Goal: Information Seeking & Learning: Learn about a topic

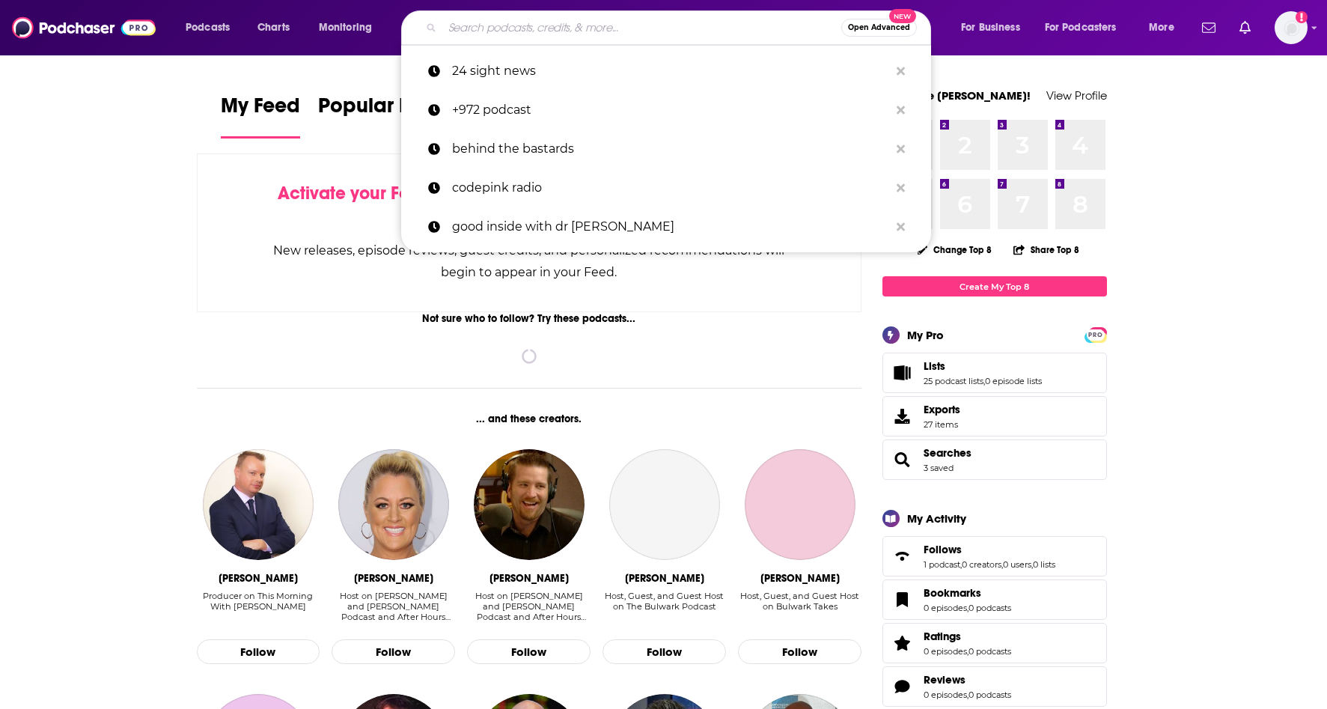
click at [537, 28] on input "Search podcasts, credits, & more..." at bounding box center [641, 28] width 399 height 24
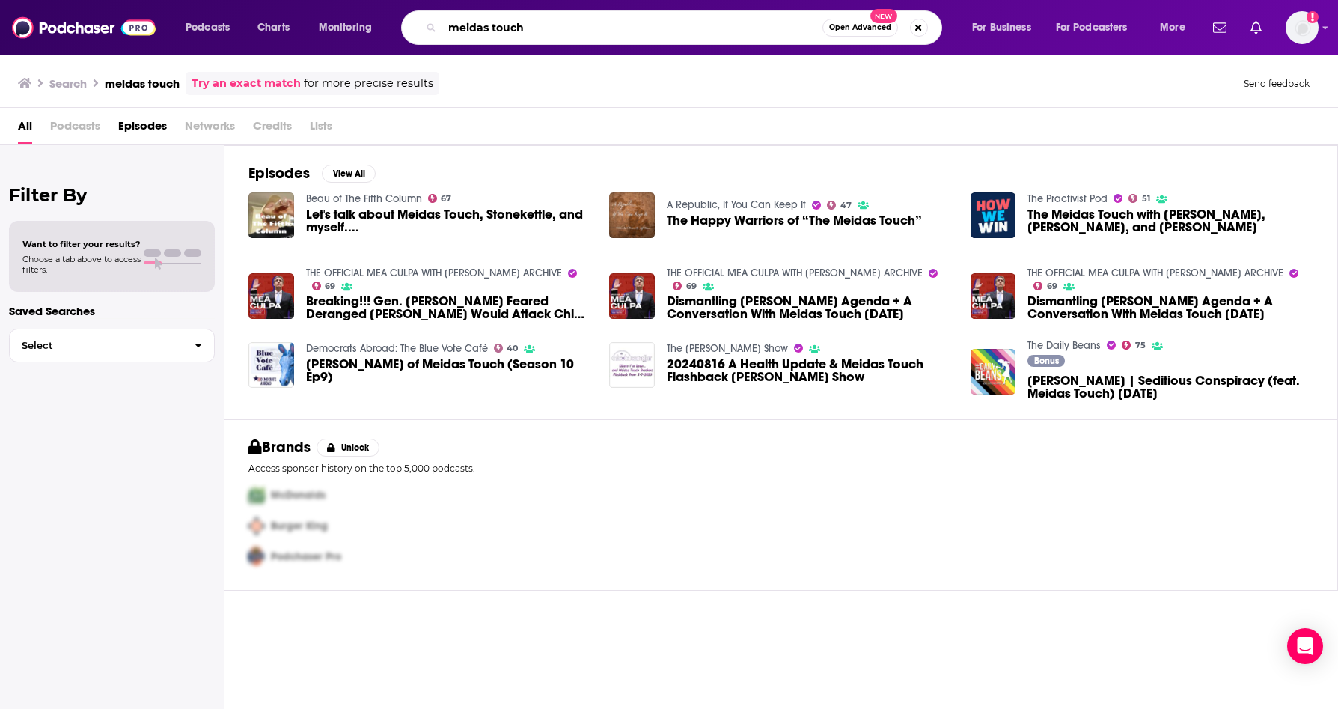
click at [446, 28] on input "meidas touch" at bounding box center [632, 28] width 380 height 24
type input "the meidas touch"
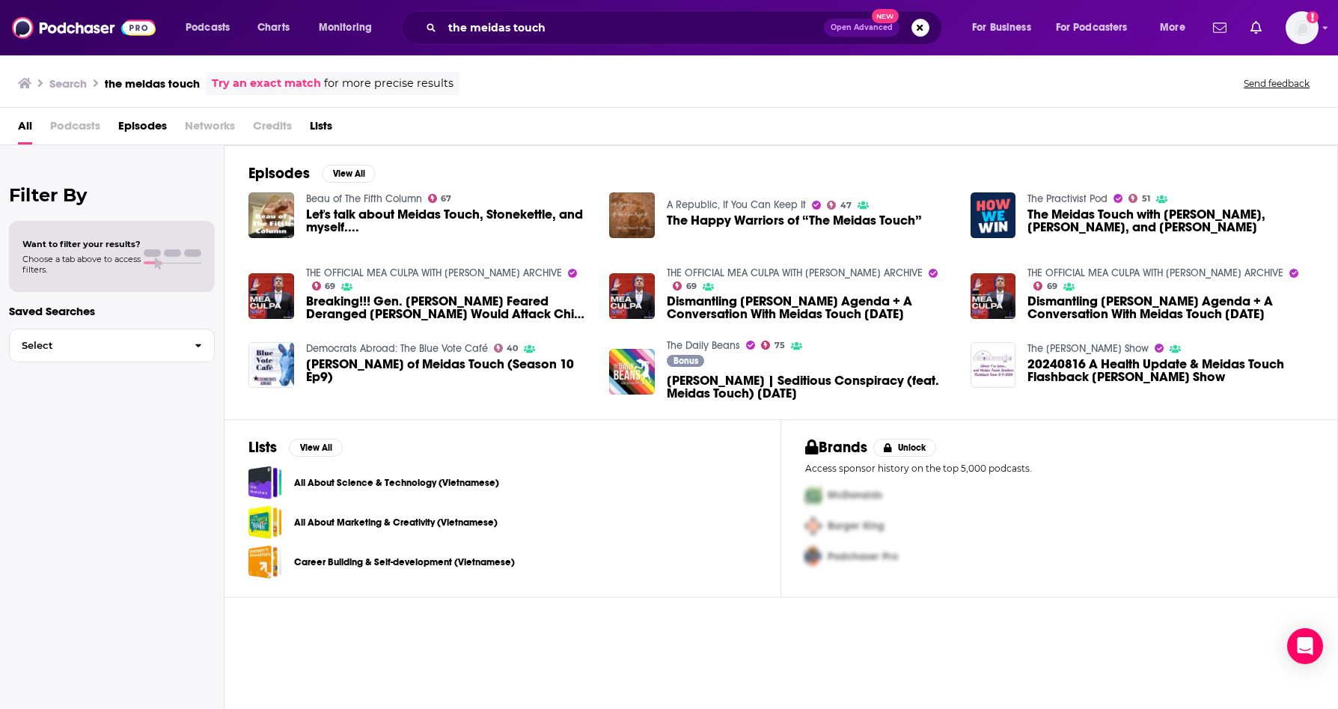
click at [511, 365] on span "Troy Matthews of Meidas Touch (Season 10 Ep9)" at bounding box center [449, 370] width 286 height 25
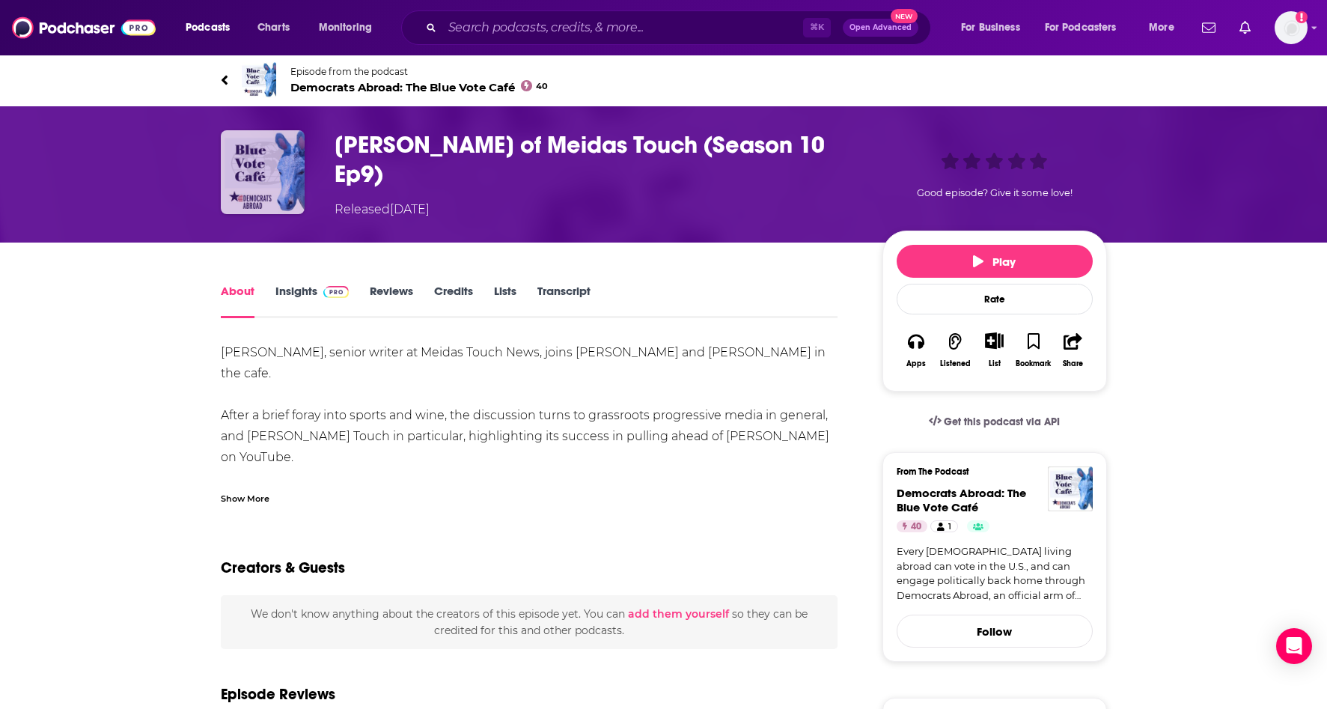
click at [276, 167] on img "Troy Matthews of Meidas Touch (Season 10 Ep9)" at bounding box center [263, 172] width 84 height 84
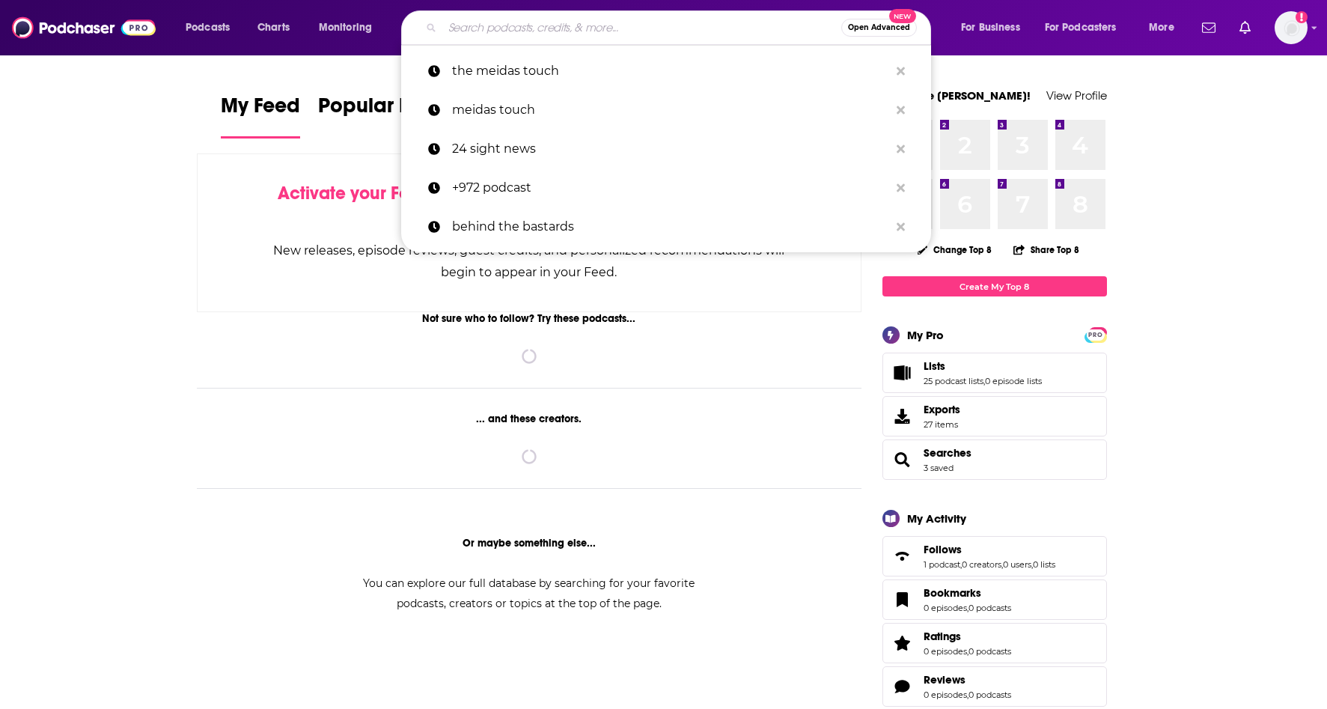
click at [659, 34] on input "Search podcasts, credits, & more..." at bounding box center [641, 28] width 399 height 24
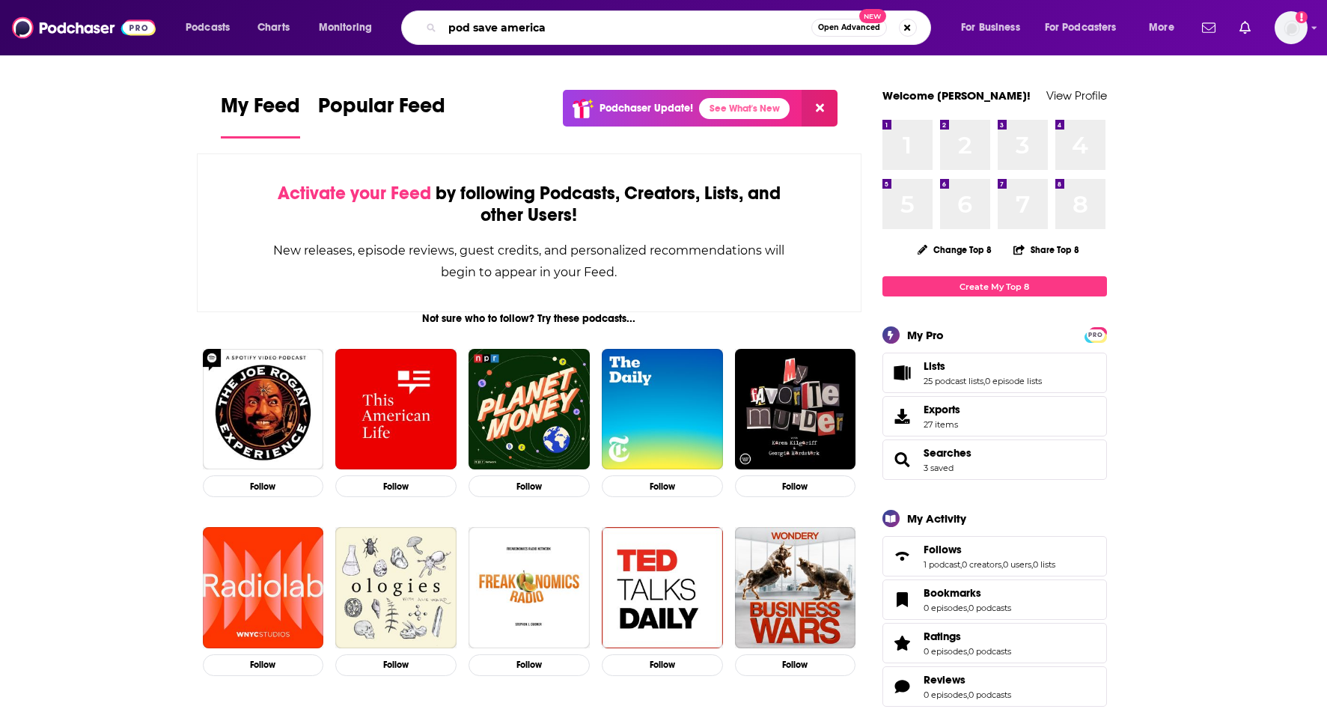
type input "pod save america"
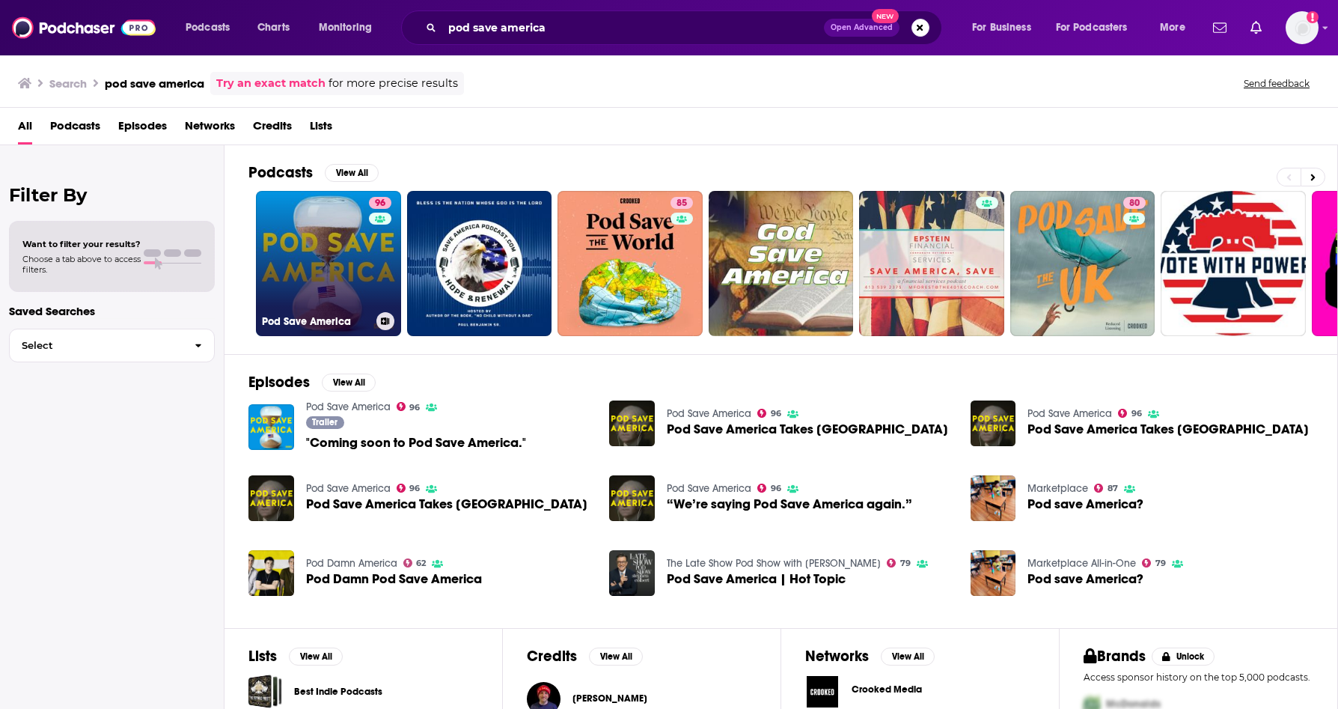
click at [359, 246] on link "96 Pod Save America" at bounding box center [328, 263] width 145 height 145
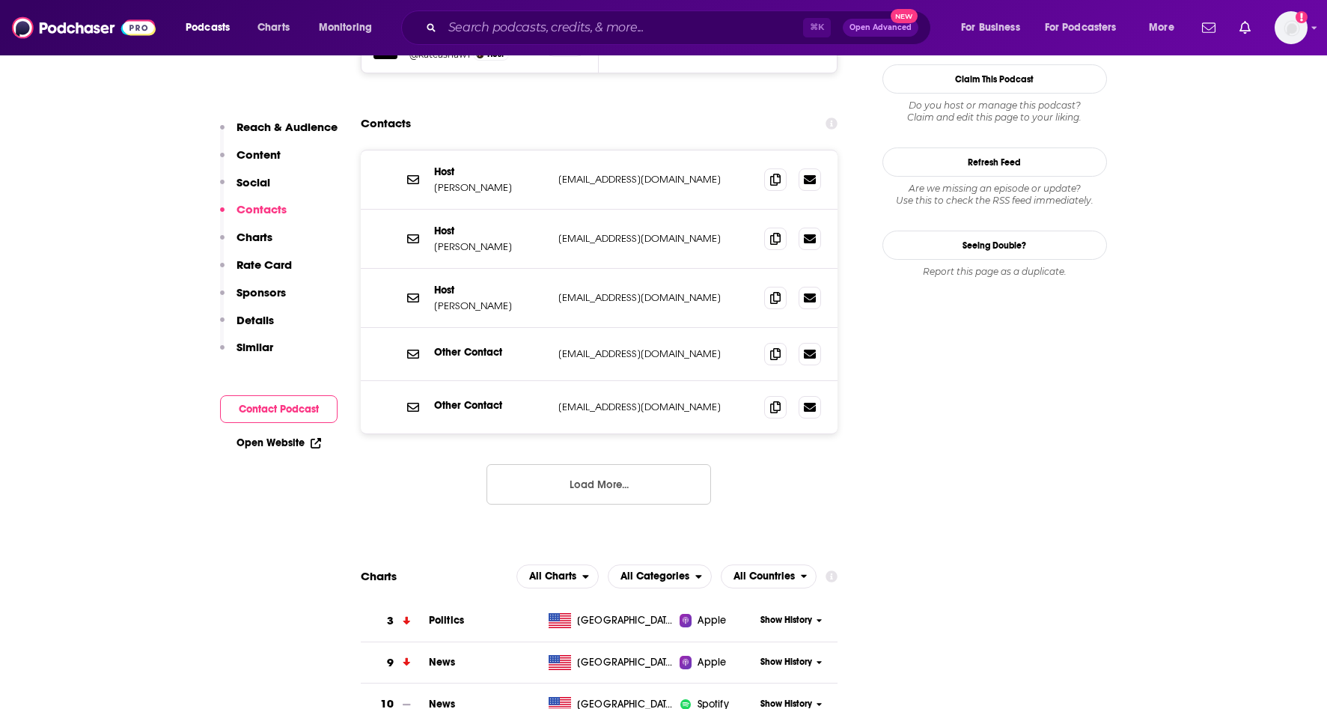
scroll to position [1527, 0]
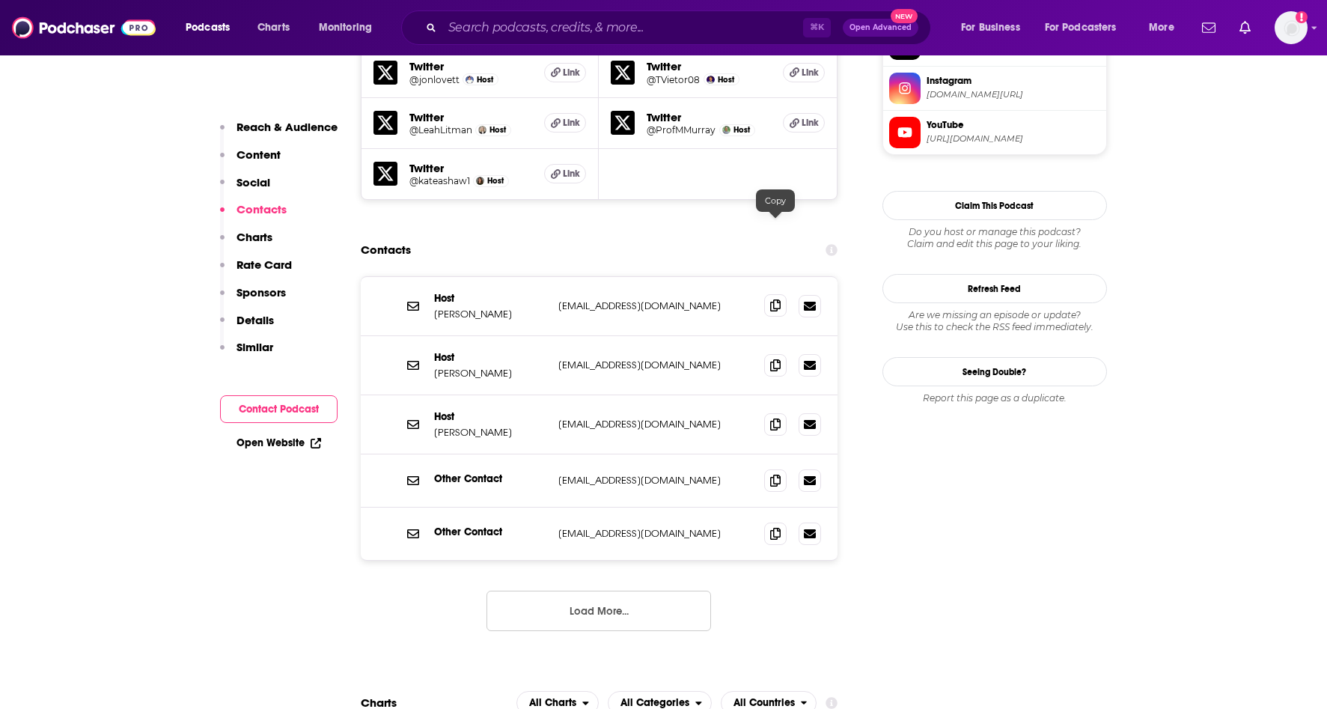
click at [774, 299] on icon at bounding box center [775, 305] width 10 height 12
click at [778, 359] on icon at bounding box center [775, 365] width 10 height 12
click at [778, 418] on icon at bounding box center [775, 424] width 10 height 12
click at [615, 591] on button "Load More..." at bounding box center [599, 611] width 225 height 40
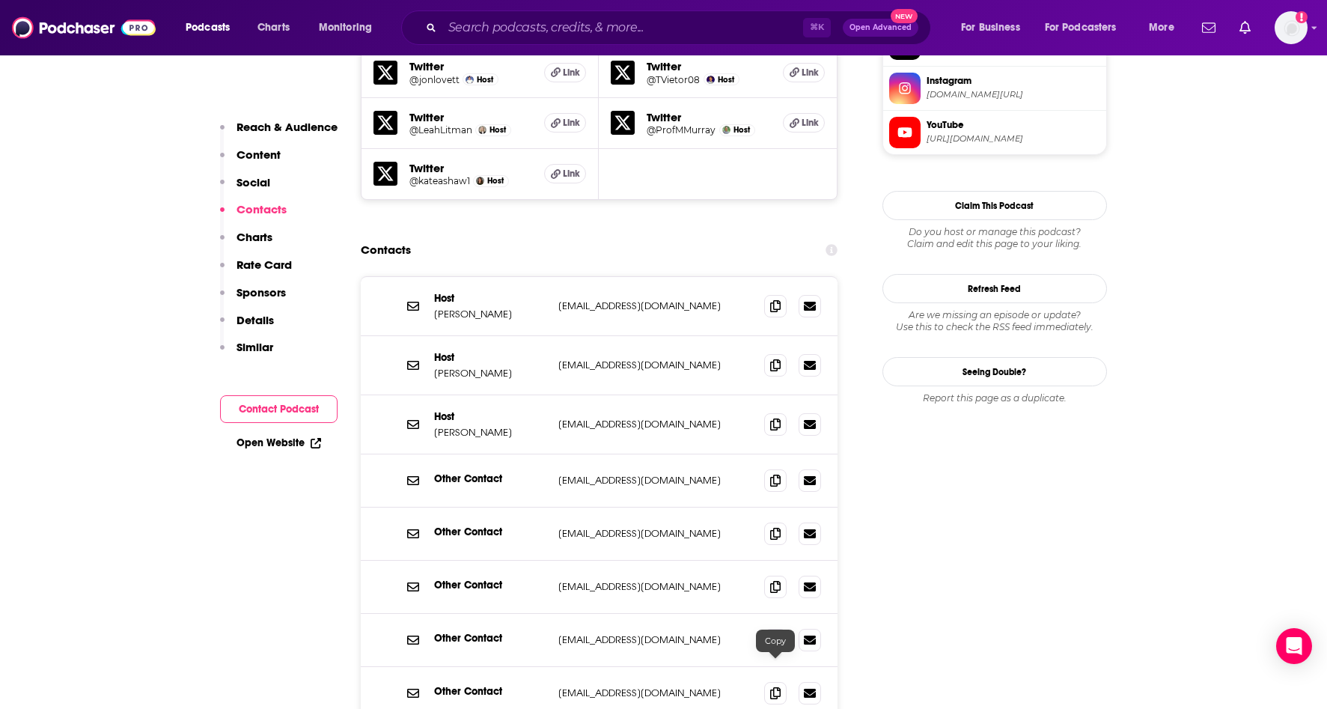
click at [682, 19] on input "Search podcasts, credits, & more..." at bounding box center [622, 28] width 361 height 24
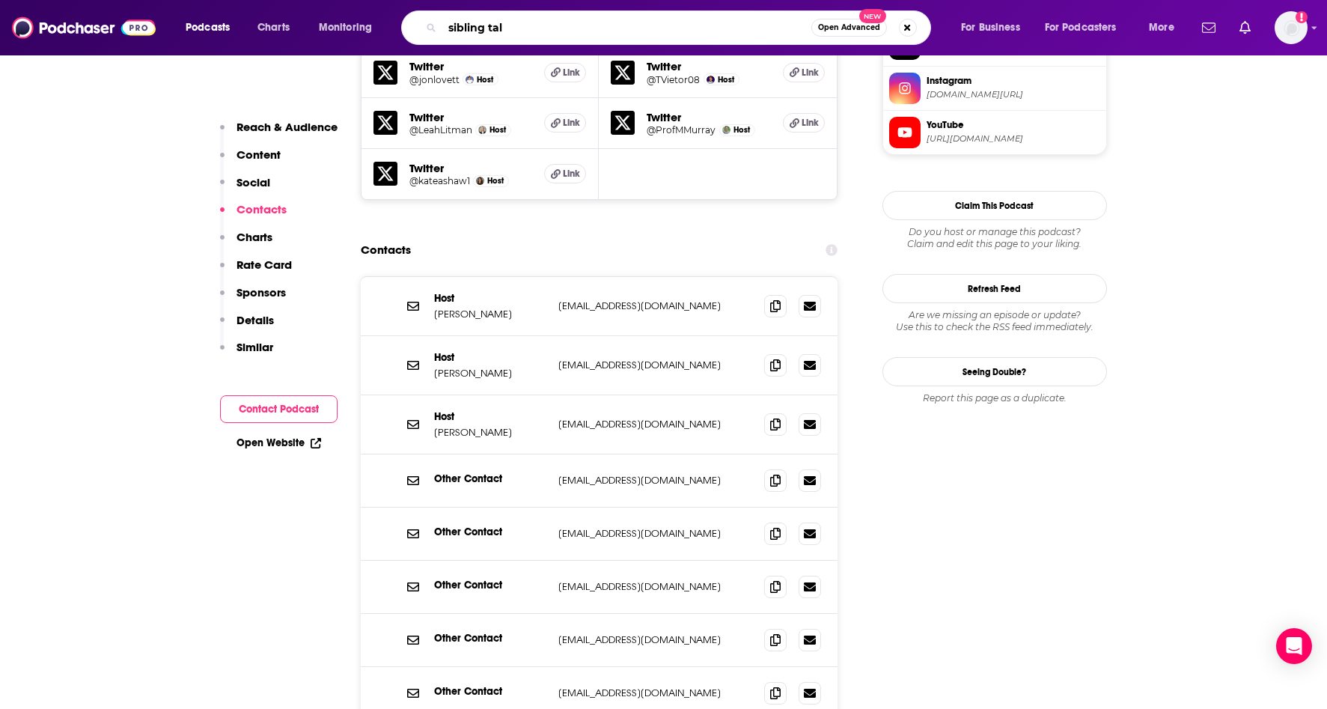
type input "sibling talk"
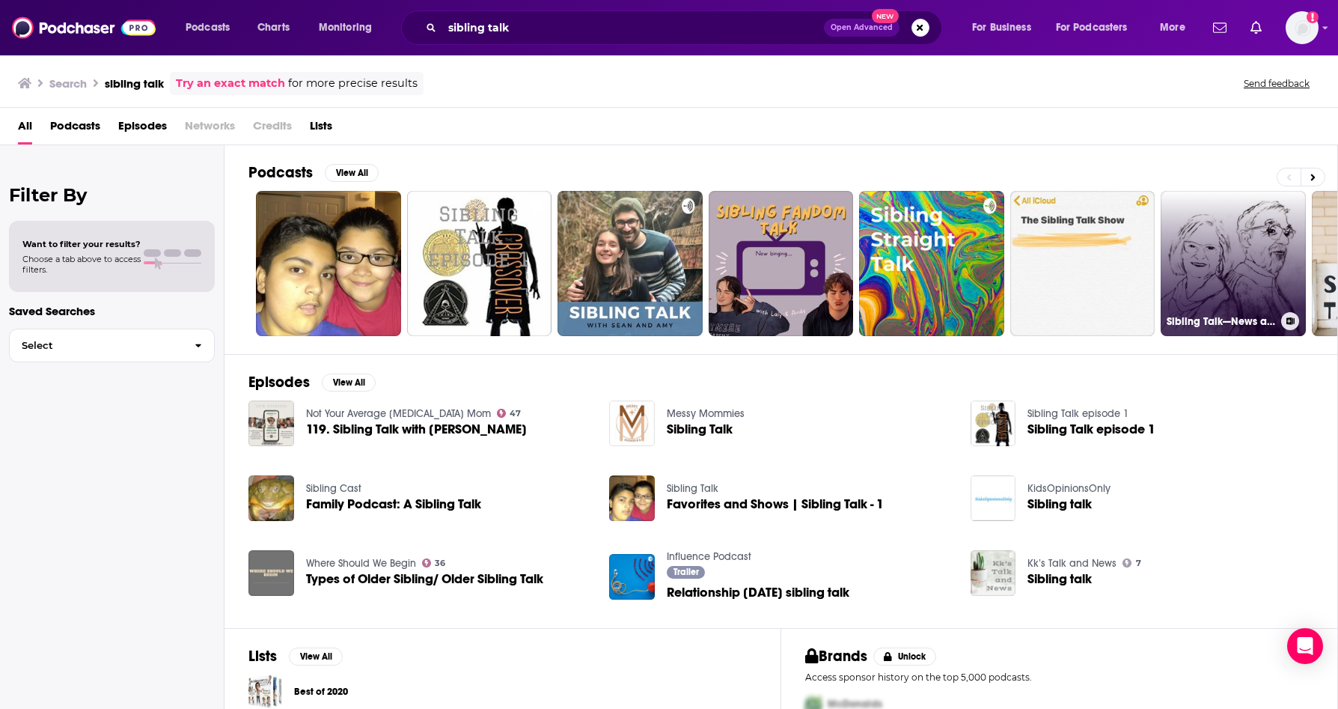
click at [1238, 275] on link "Sibling Talk—News and Politics from a Progressive Point of View" at bounding box center [1233, 263] width 145 height 145
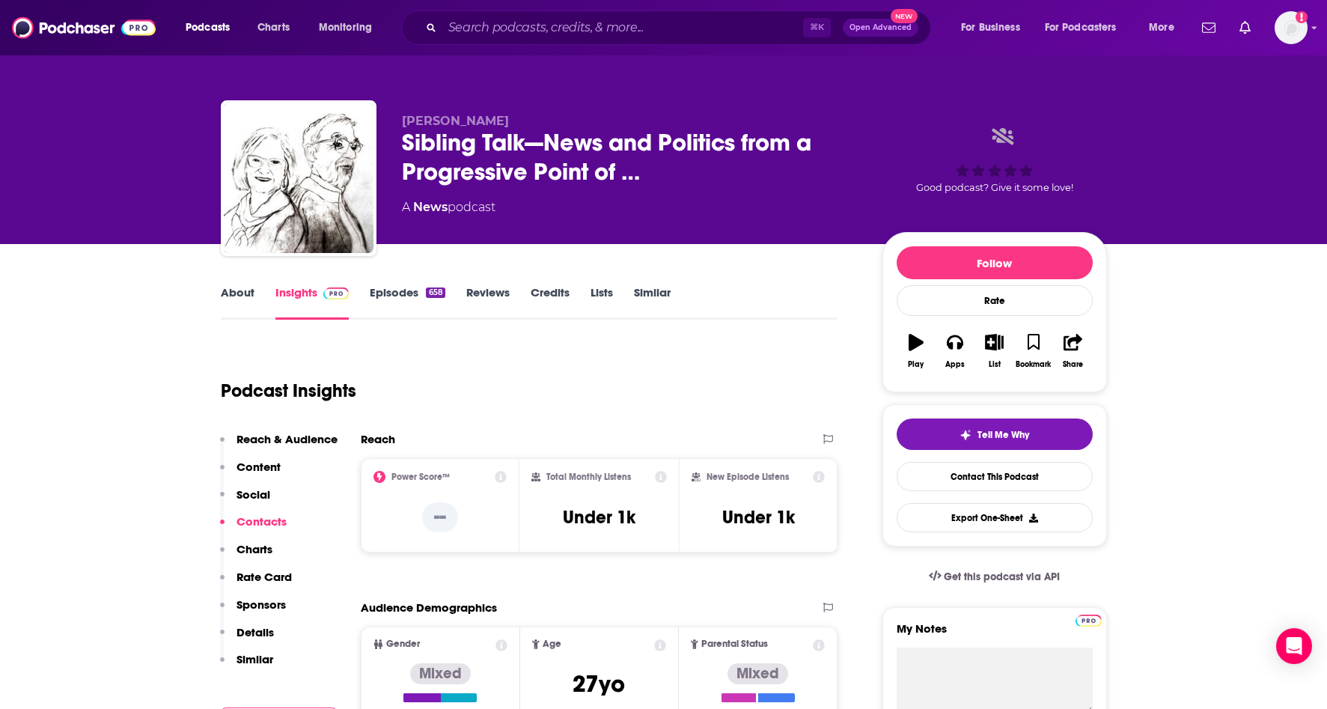
click at [693, 39] on div "⌘ K Open Advanced New" at bounding box center [666, 27] width 530 height 34
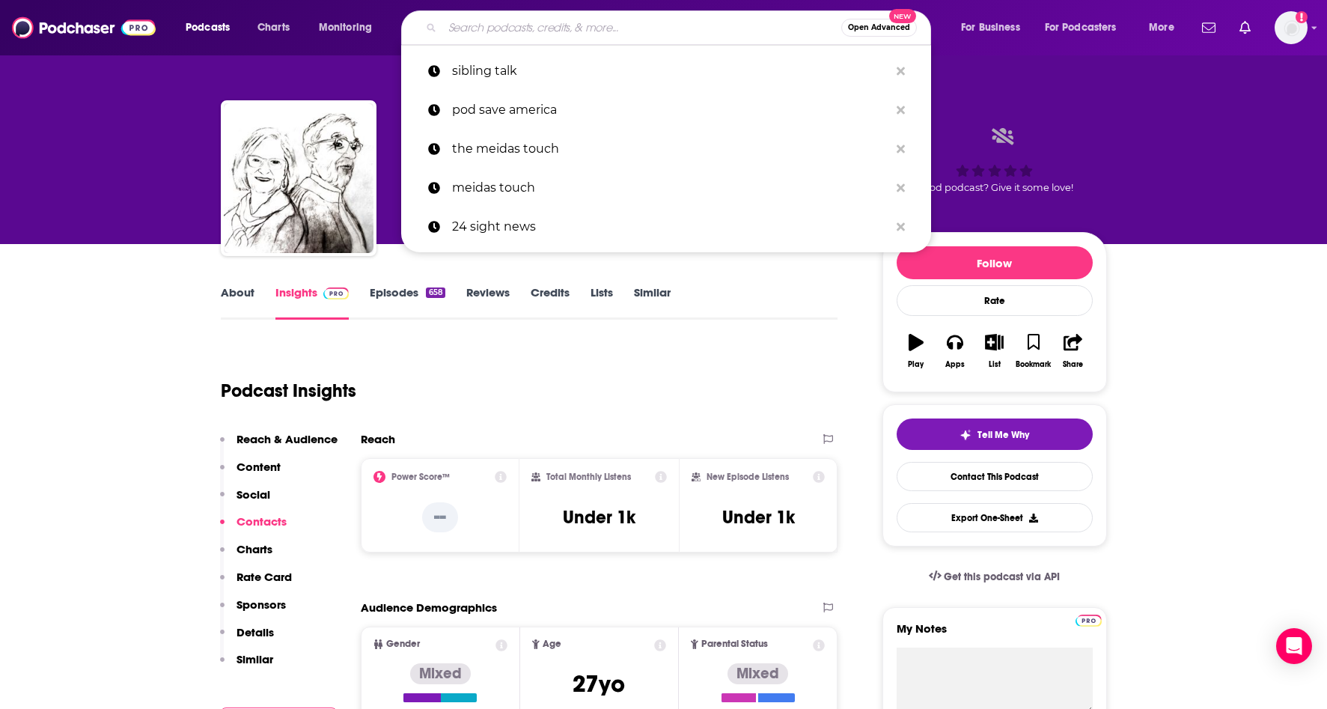
click at [686, 22] on input "Search podcasts, credits, & more..." at bounding box center [641, 28] width 399 height 24
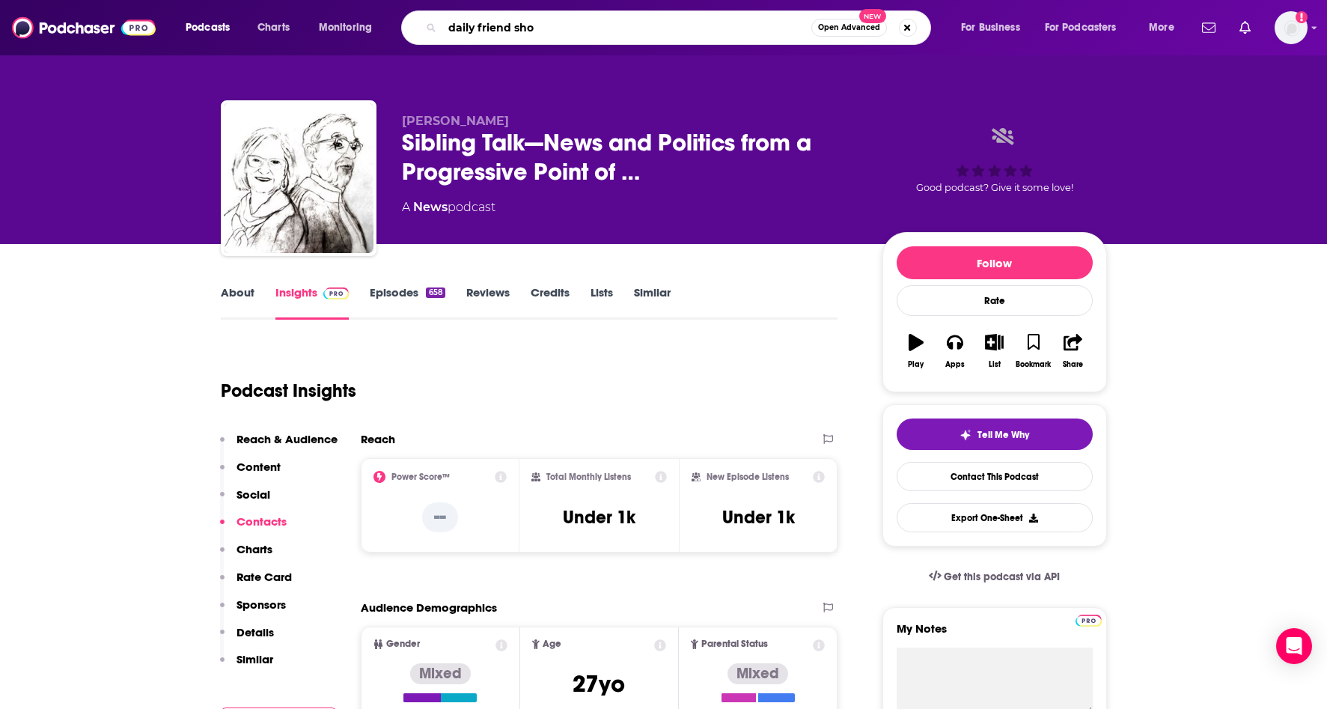
type input "daily friend show"
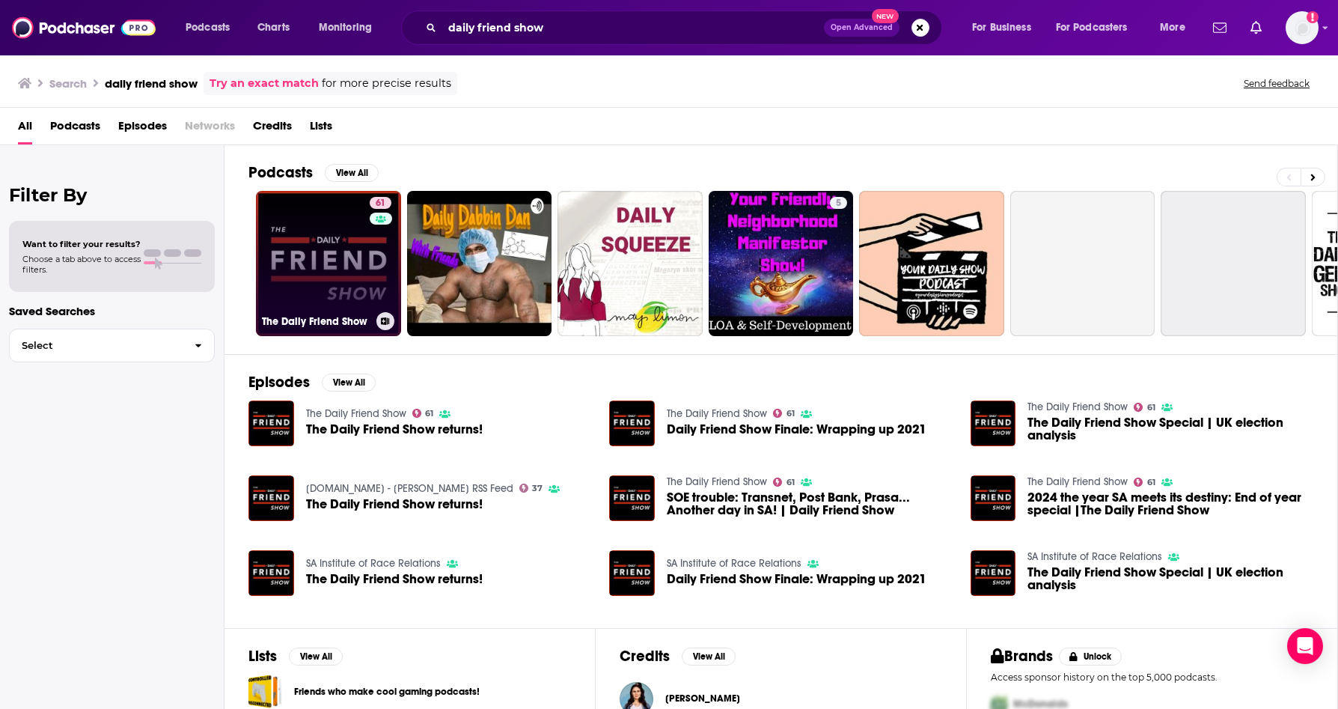
click at [341, 240] on link "61 The Daily Friend Show" at bounding box center [328, 263] width 145 height 145
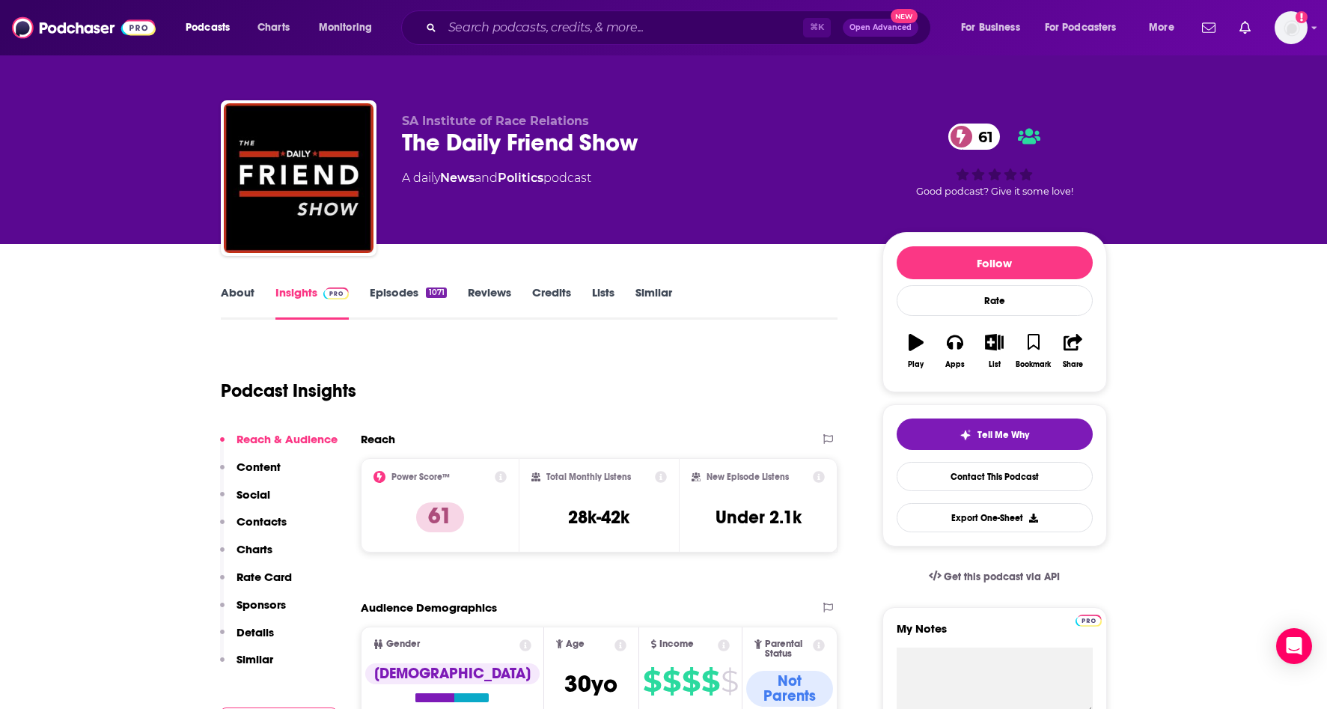
click at [248, 296] on link "About" at bounding box center [238, 302] width 34 height 34
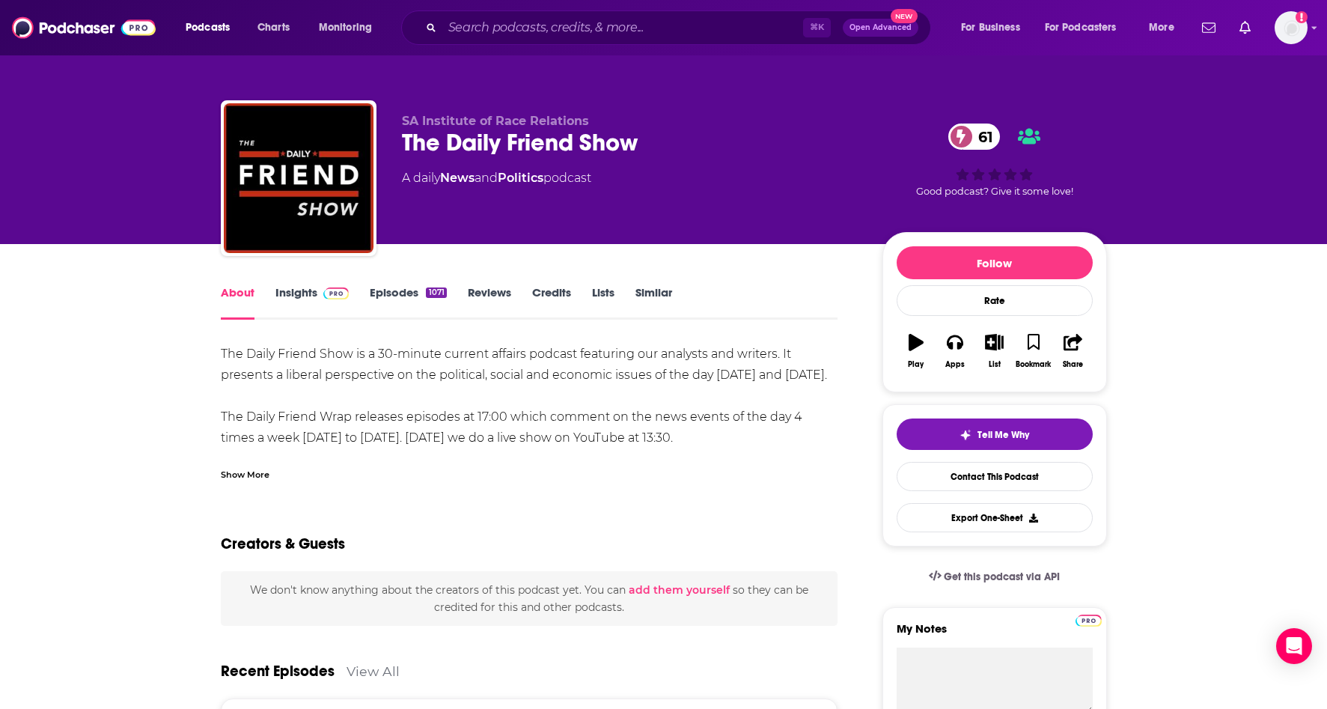
click at [289, 298] on link "Insights" at bounding box center [312, 302] width 74 height 34
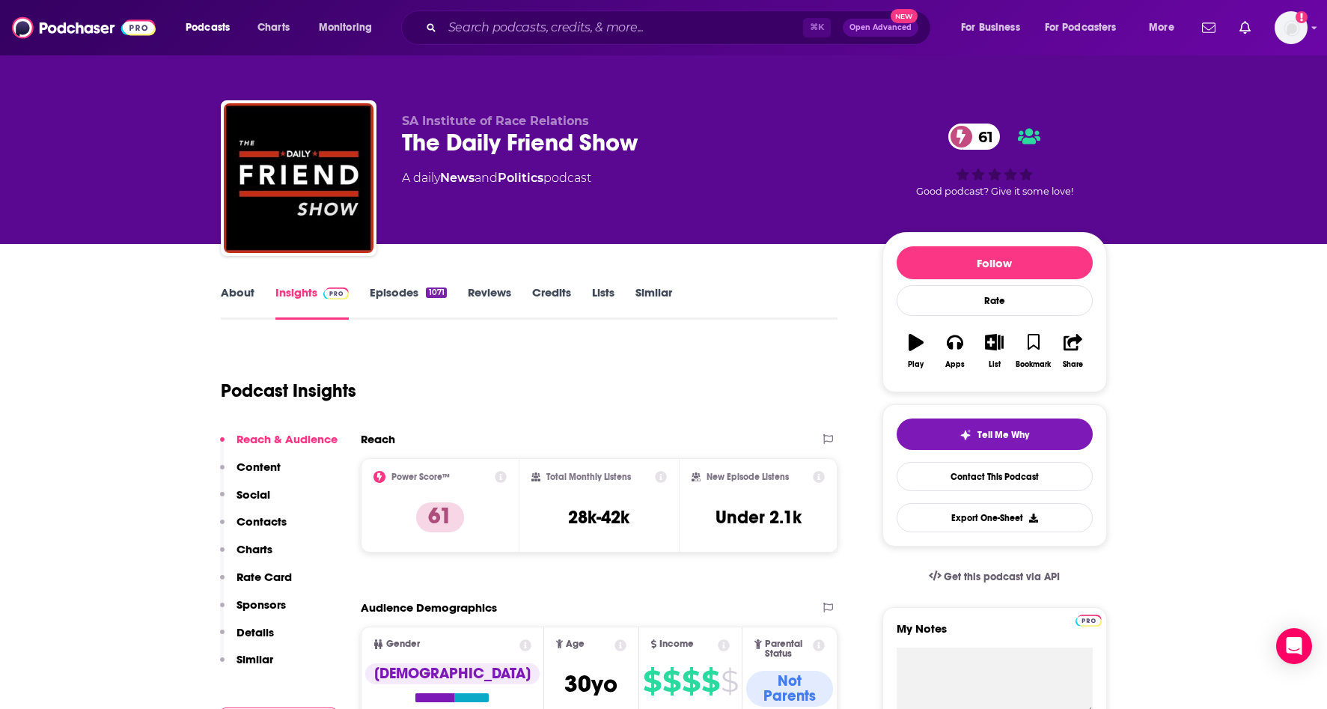
click at [652, 289] on link "Similar" at bounding box center [653, 302] width 37 height 34
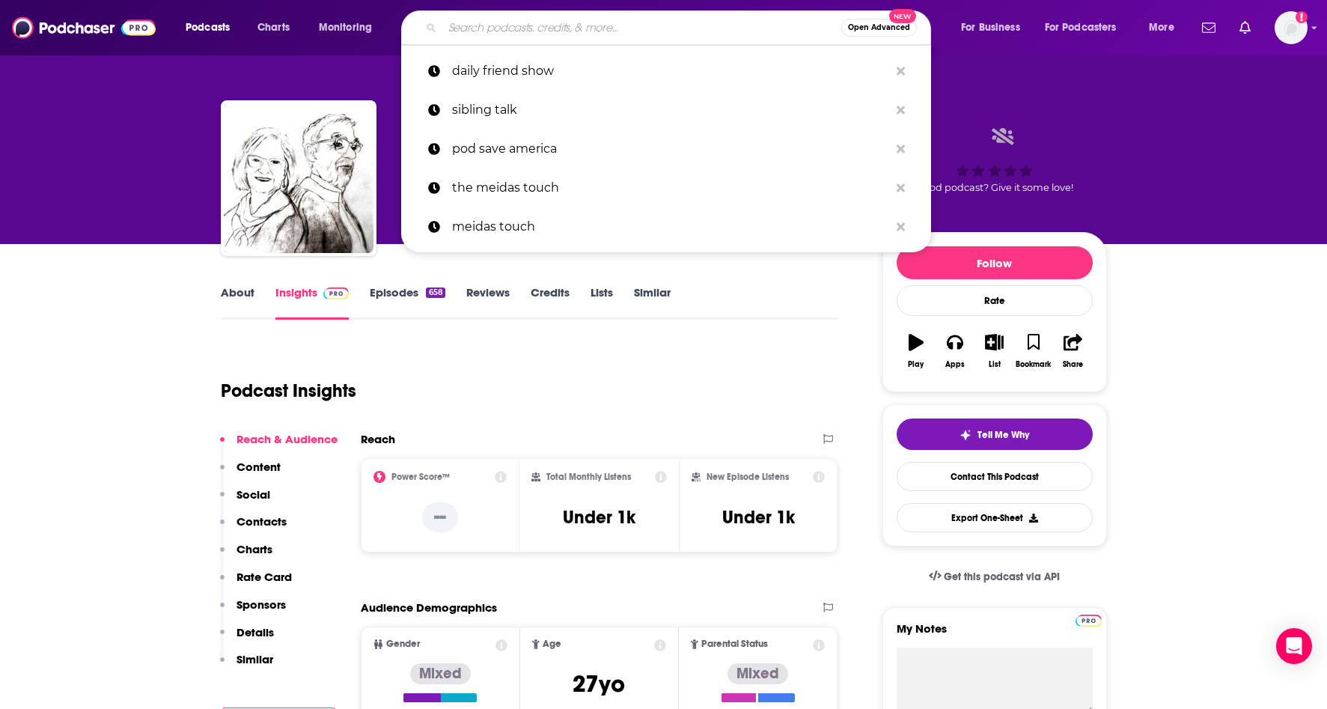
click at [527, 34] on input "Search podcasts, credits, & more..." at bounding box center [641, 28] width 399 height 24
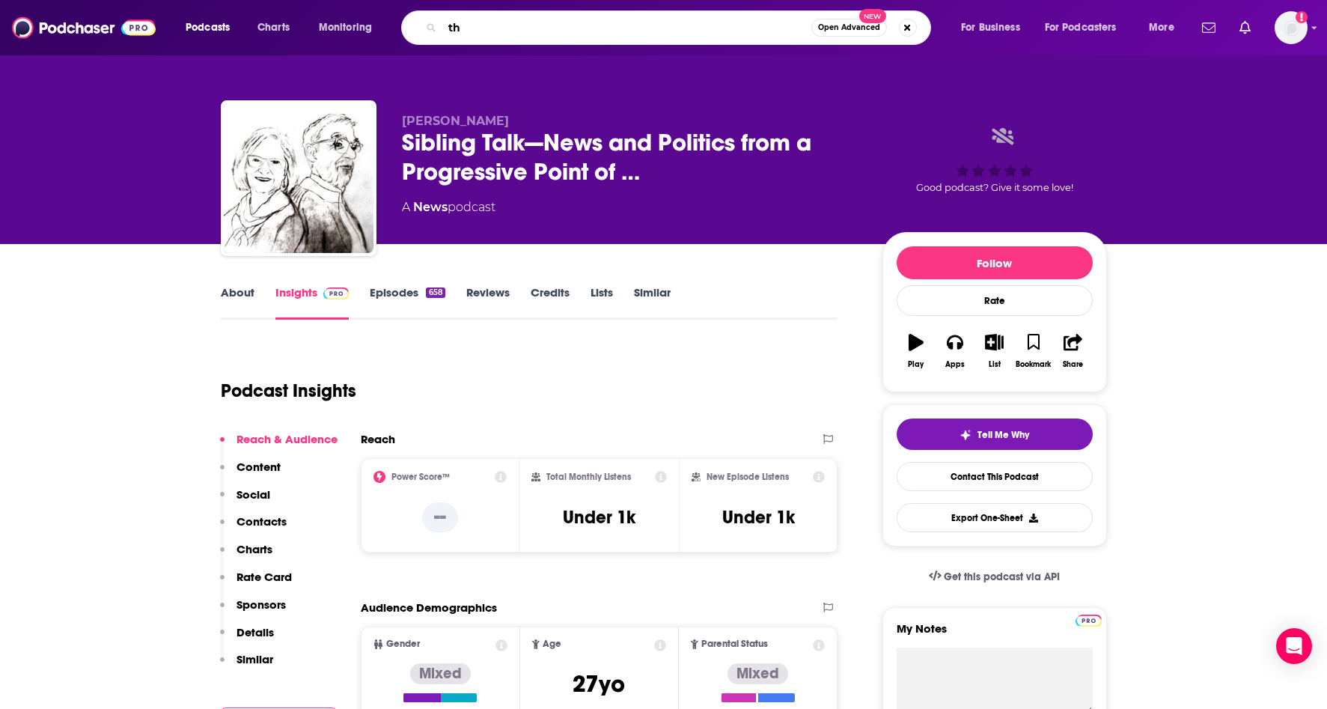
type input "t"
type input "[PERSON_NAME]"
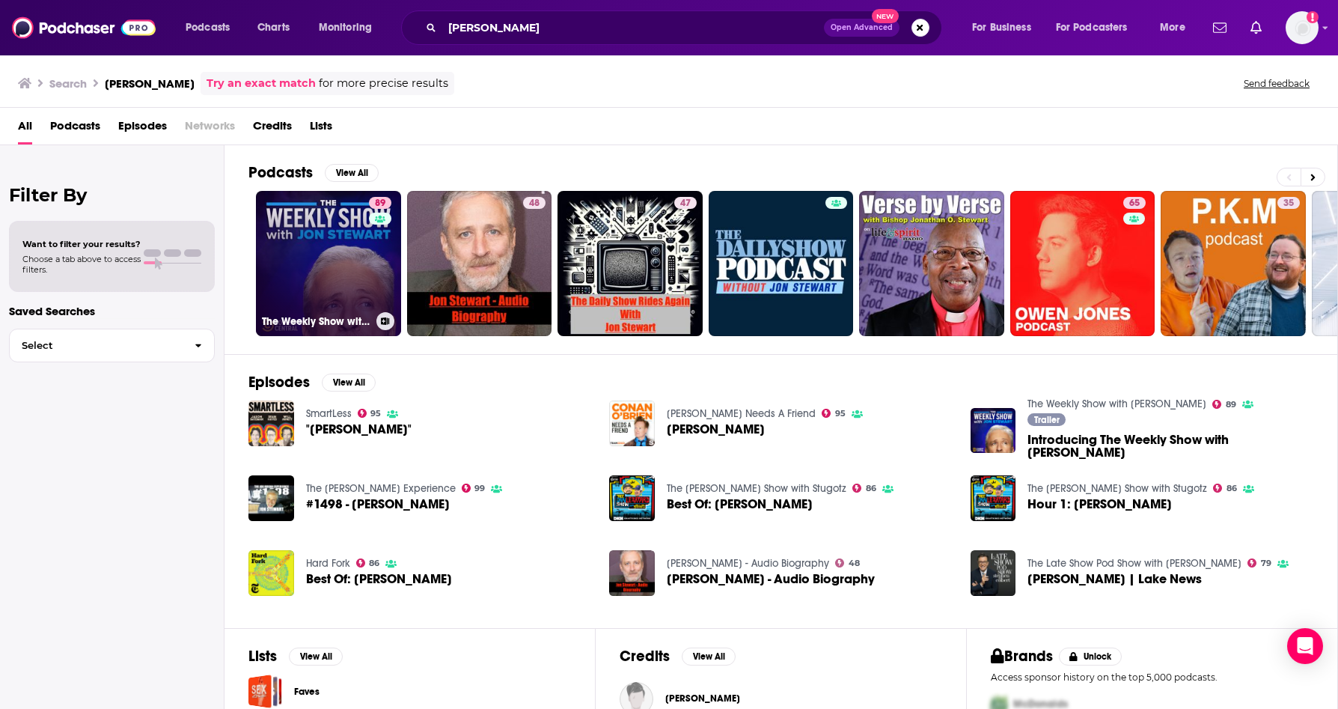
click at [350, 259] on link "89 The Weekly Show with [PERSON_NAME]" at bounding box center [328, 263] width 145 height 145
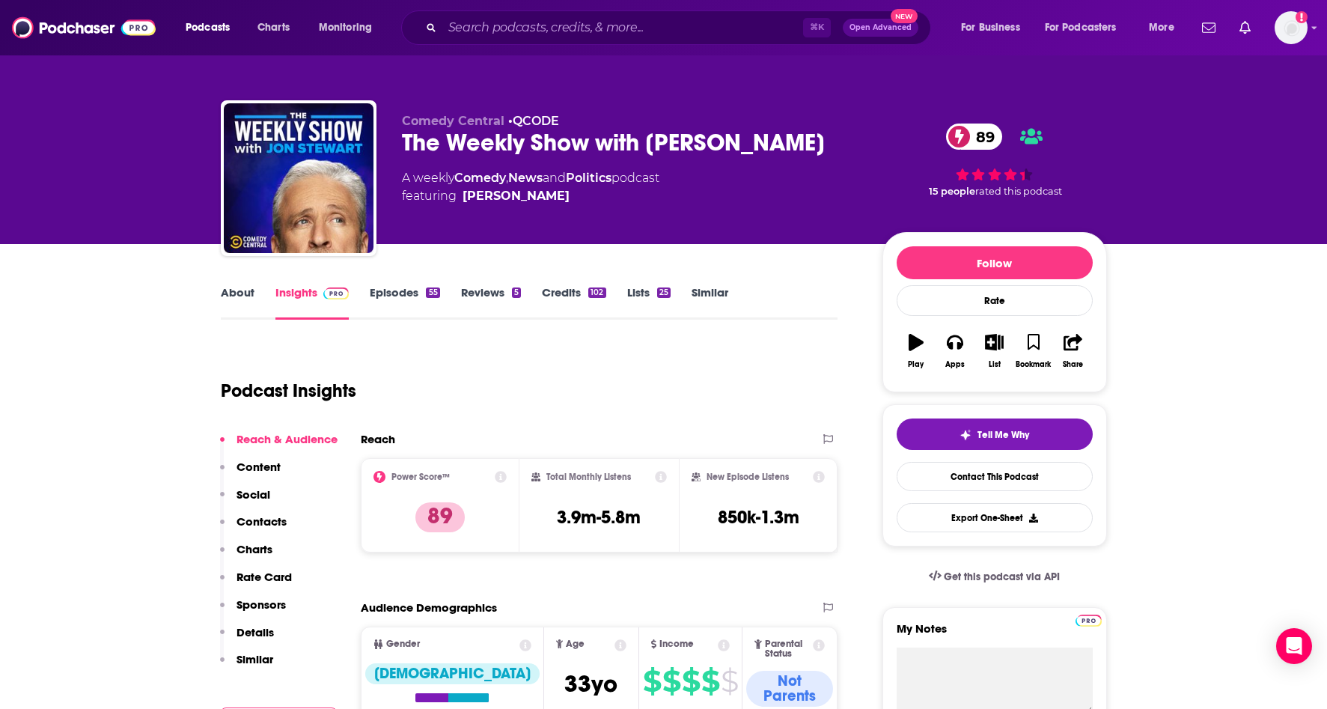
drag, startPoint x: 1325, startPoint y: 98, endPoint x: 1338, endPoint y: 181, distance: 84.1
click at [1326, 181] on html "Podcasts Charts Monitoring ⌘ K Open Advanced New For Business For Podcasters Mo…" at bounding box center [663, 354] width 1327 height 709
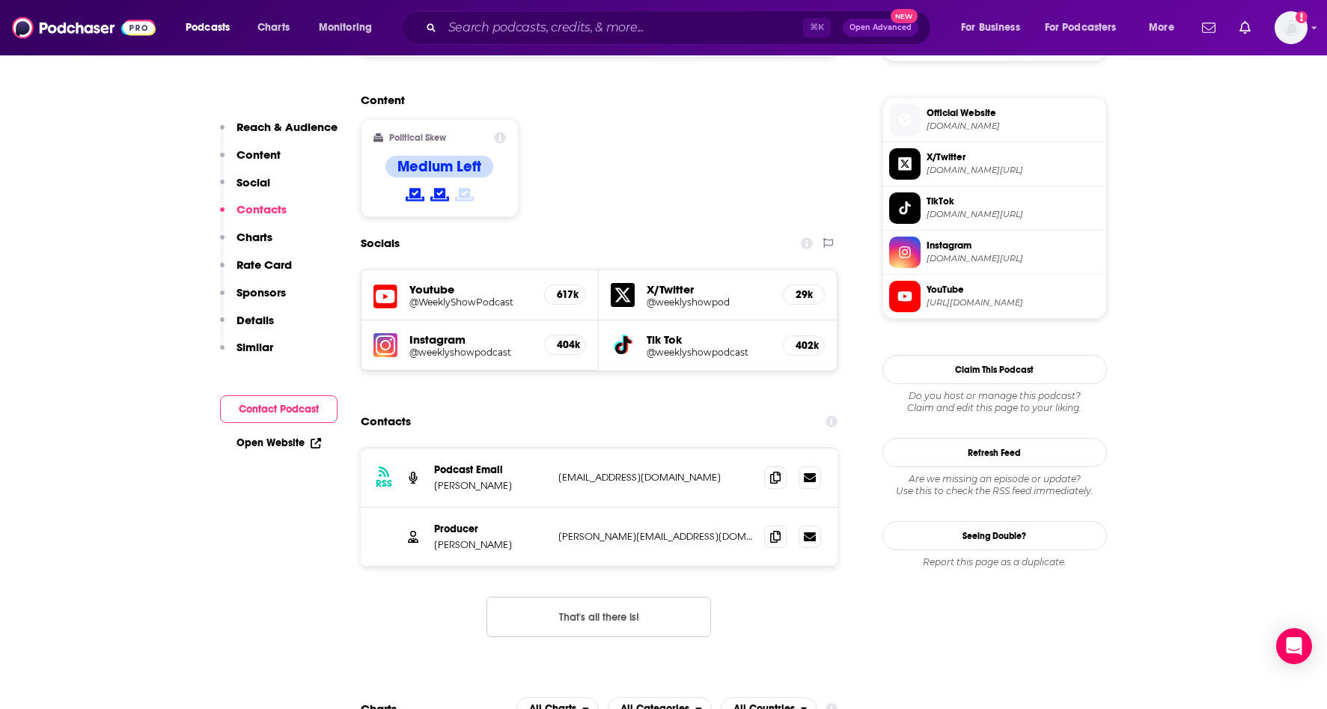
scroll to position [1286, 0]
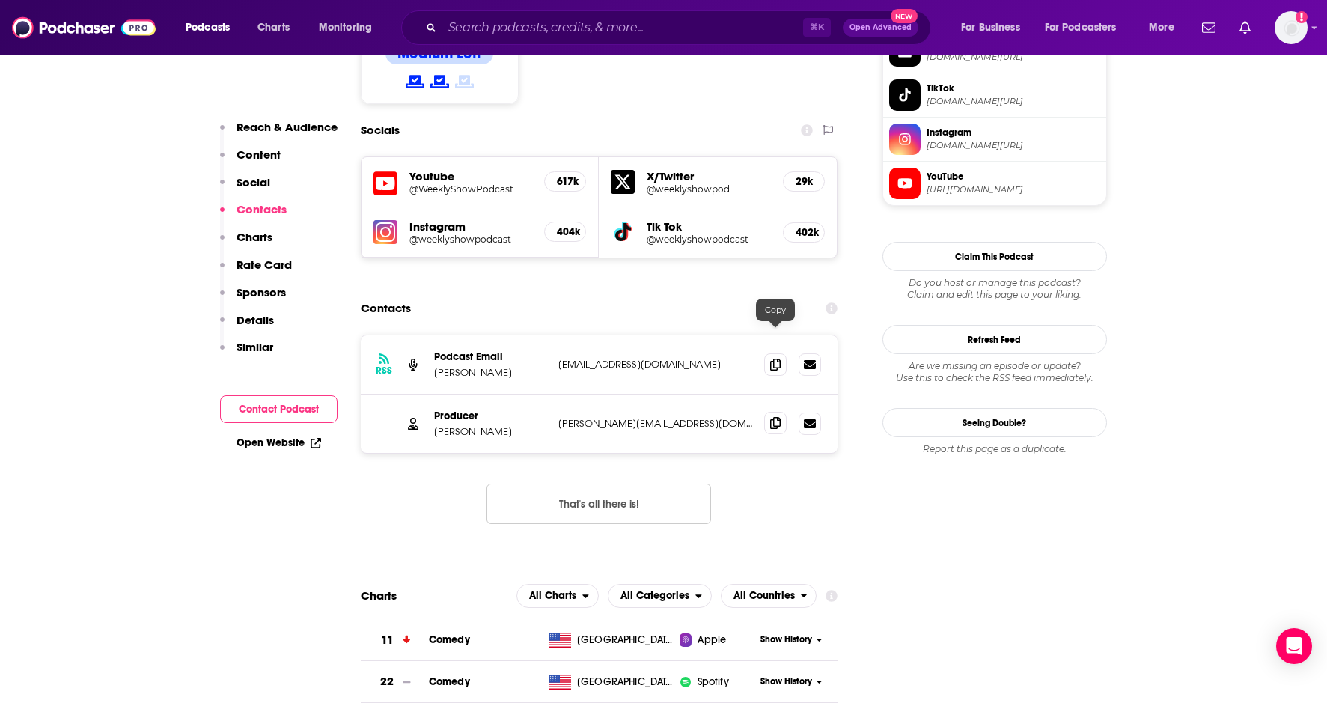
click at [776, 417] on icon at bounding box center [775, 423] width 10 height 12
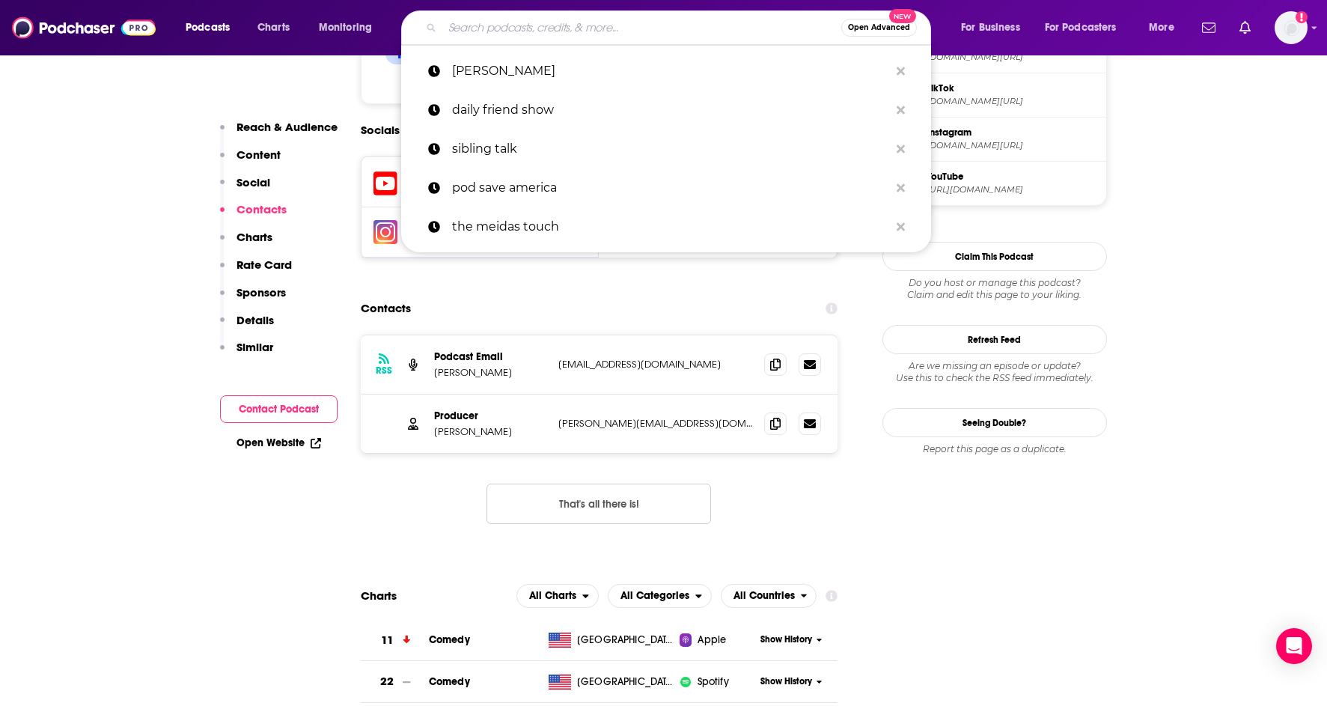
click at [658, 26] on input "Search podcasts, credits, & more..." at bounding box center [641, 28] width 399 height 24
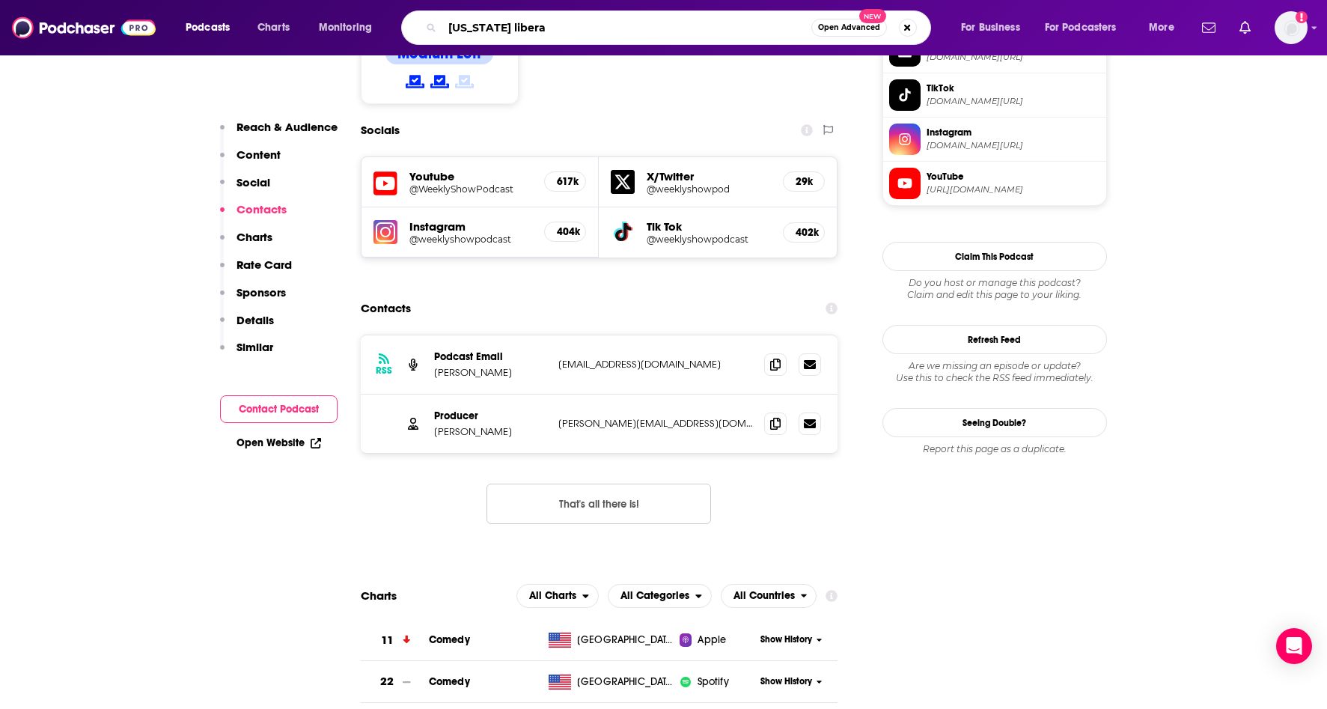
type input "[US_STATE] liberal"
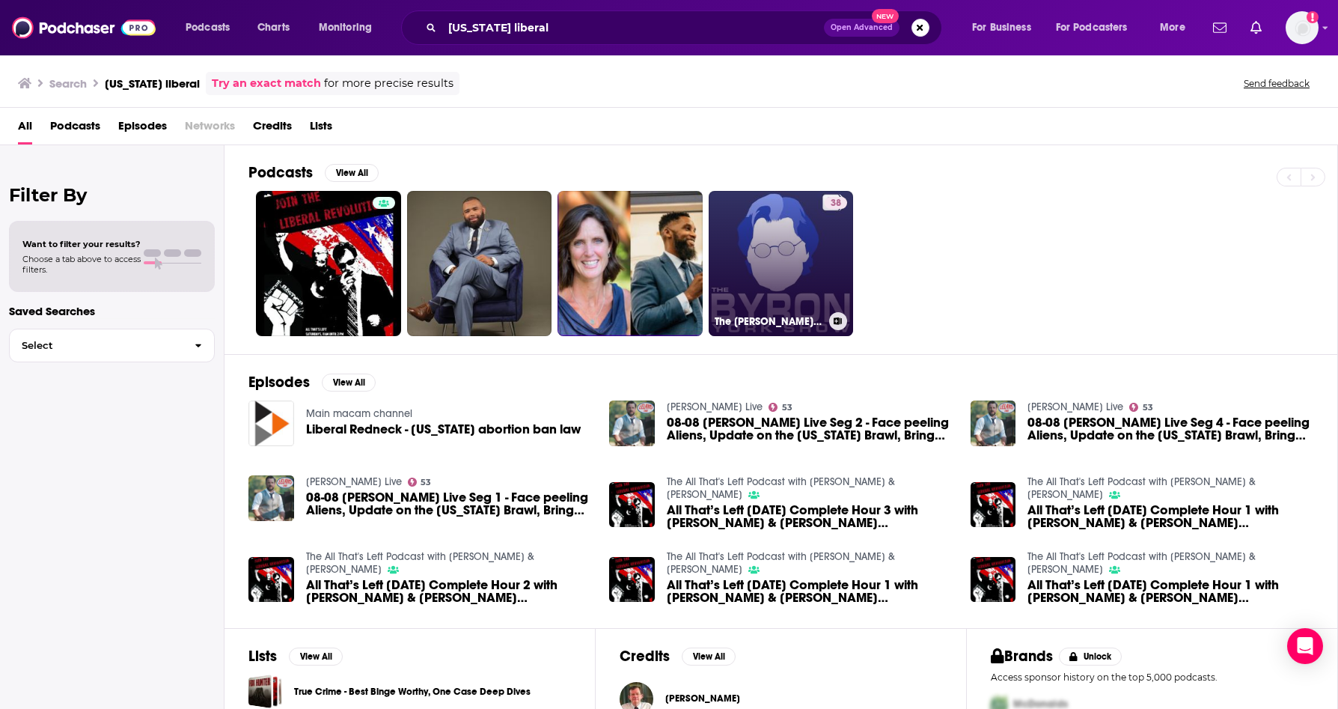
click at [816, 283] on link "38 The [PERSON_NAME] Show" at bounding box center [781, 263] width 145 height 145
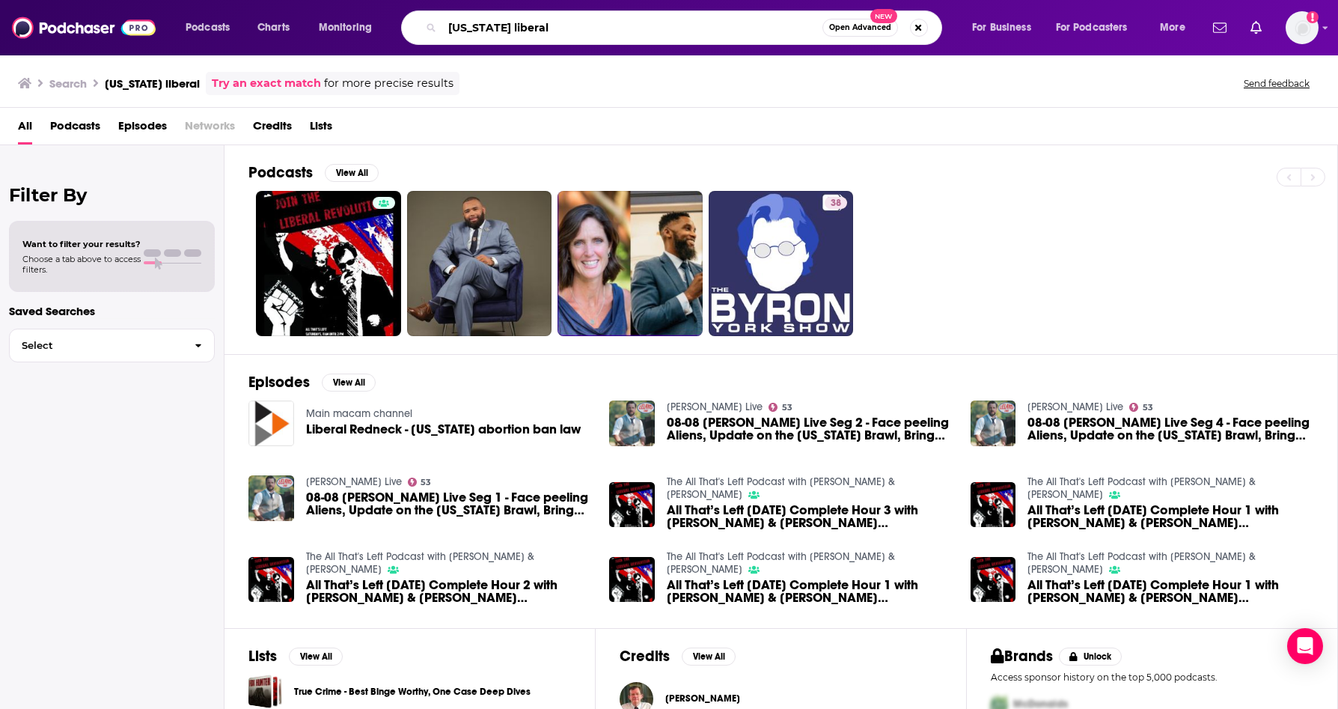
click at [549, 31] on input "[US_STATE] liberal" at bounding box center [632, 28] width 380 height 24
drag, startPoint x: 577, startPoint y: 26, endPoint x: 364, endPoint y: 20, distance: 213.4
click at [364, 20] on div "Podcasts Charts Monitoring [US_STATE] liberal Open Advanced New For Business Fo…" at bounding box center [687, 27] width 1025 height 34
type input "project liberal"
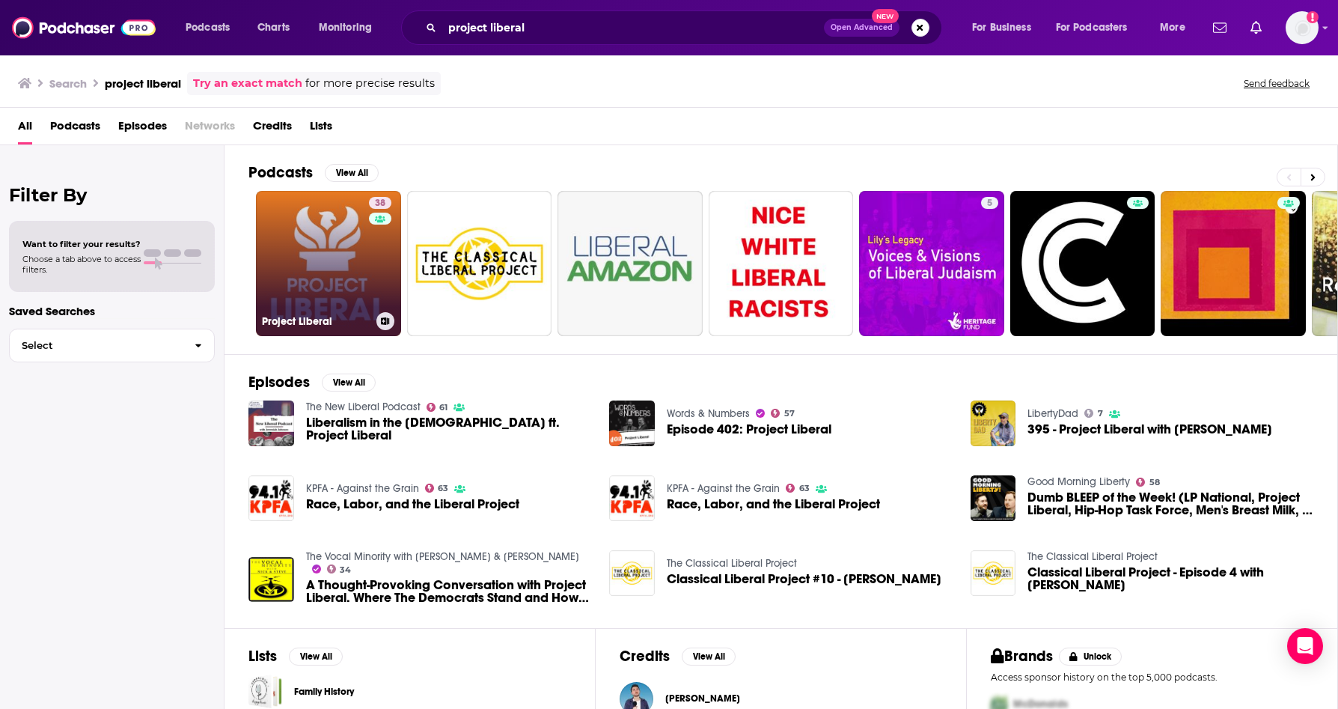
click at [337, 257] on link "38 Project Liberal" at bounding box center [328, 263] width 145 height 145
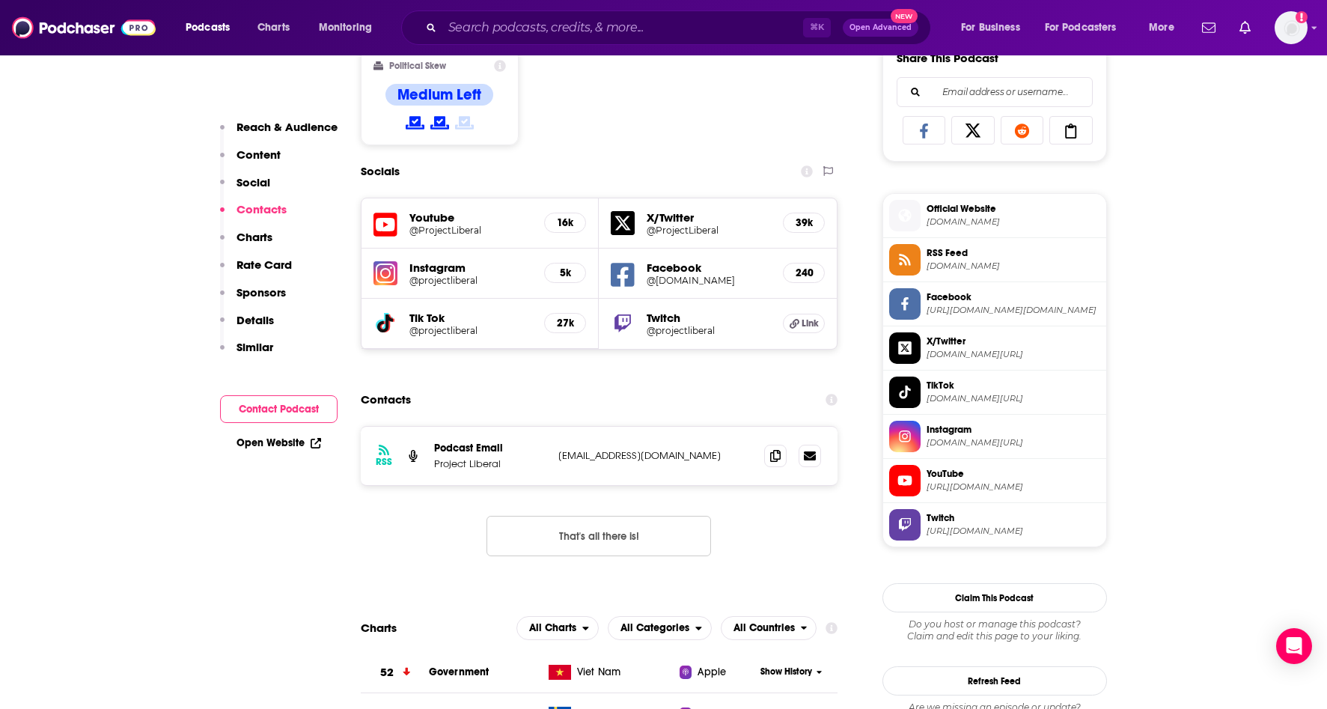
scroll to position [953, 0]
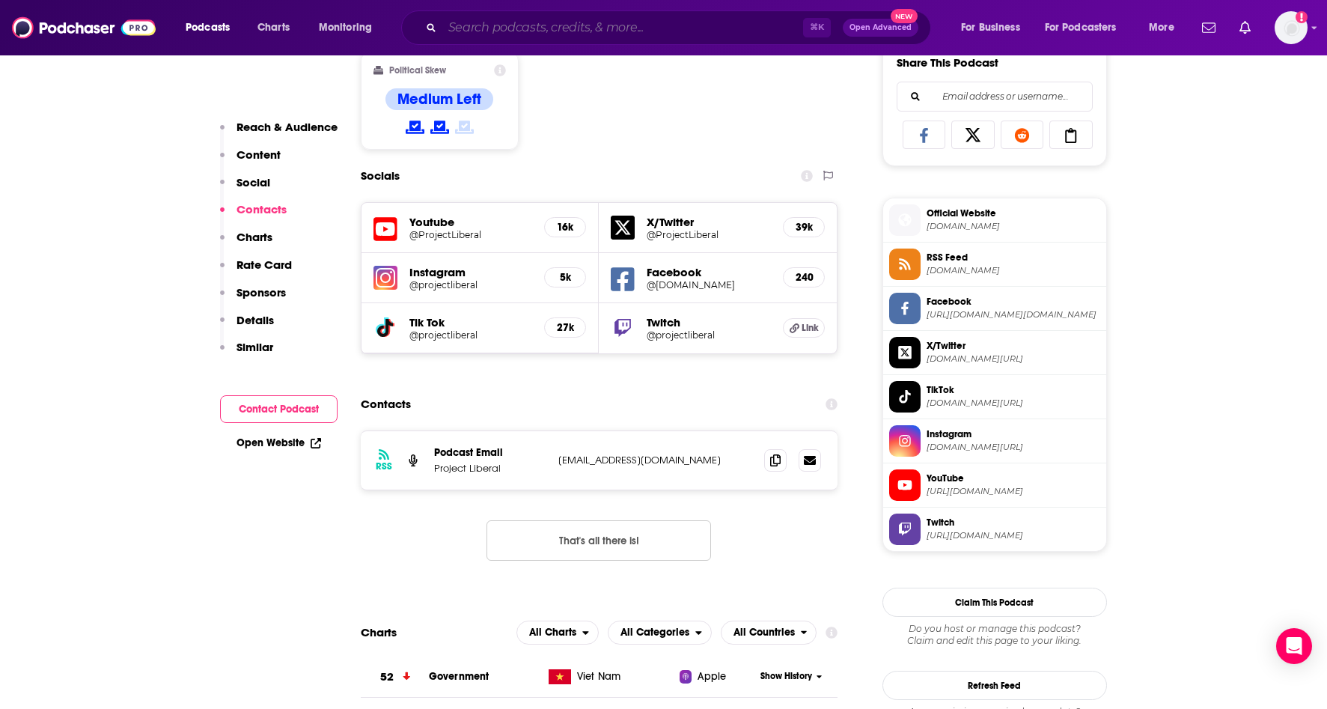
click at [606, 23] on input "Search podcasts, credits, & more..." at bounding box center [622, 28] width 361 height 24
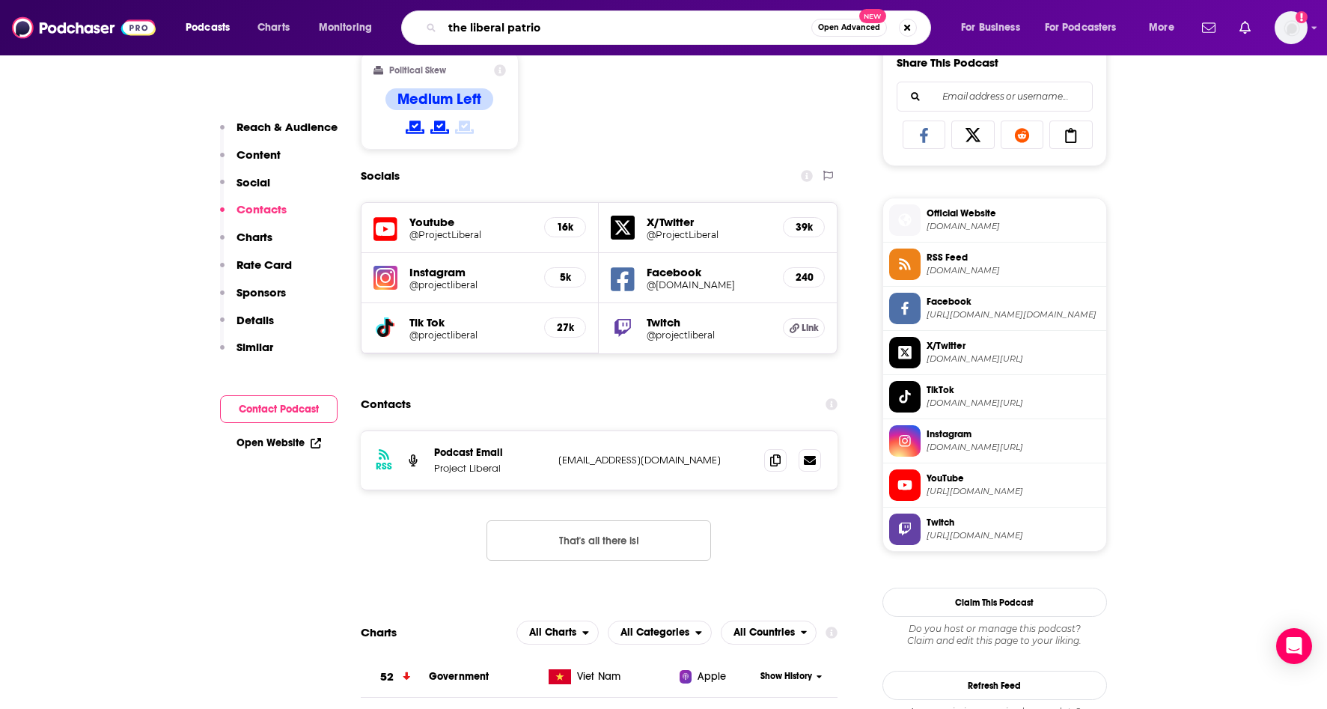
type input "the liberal patriot"
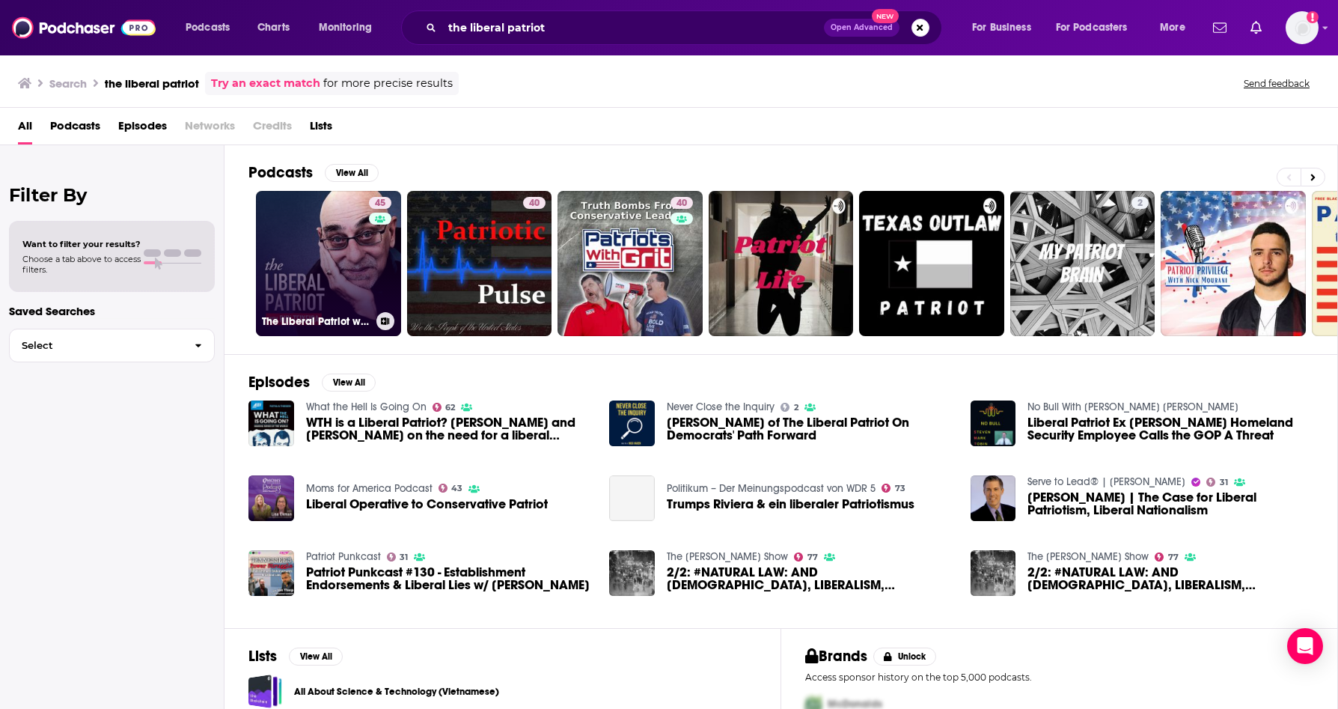
click at [374, 260] on div "45" at bounding box center [382, 254] width 26 height 115
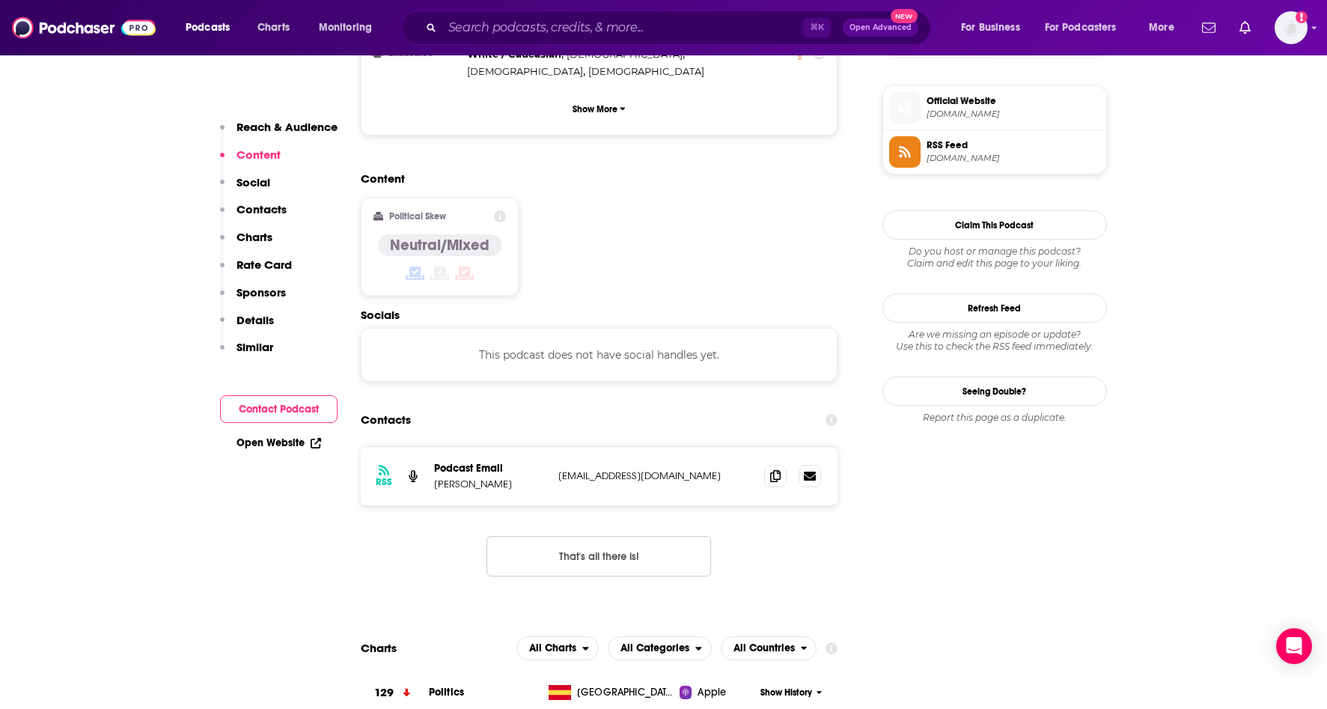
scroll to position [1073, 0]
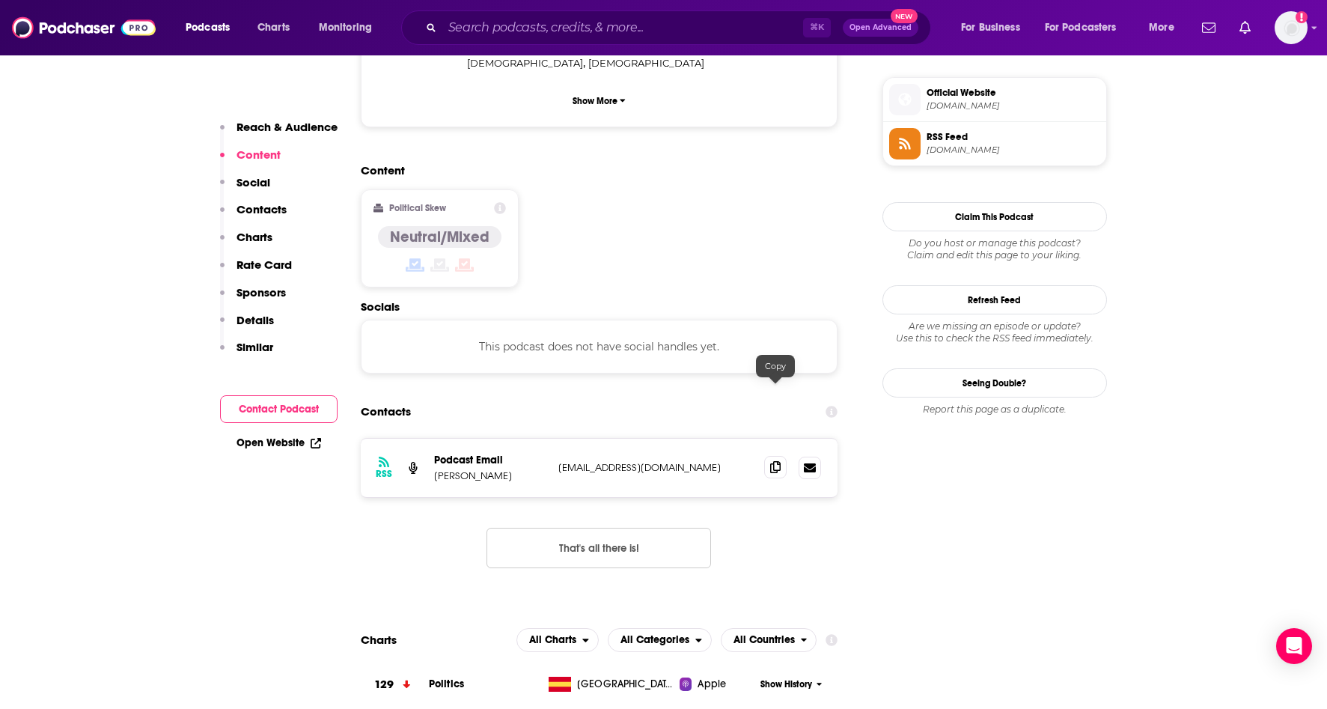
click at [770, 461] on icon at bounding box center [775, 467] width 10 height 12
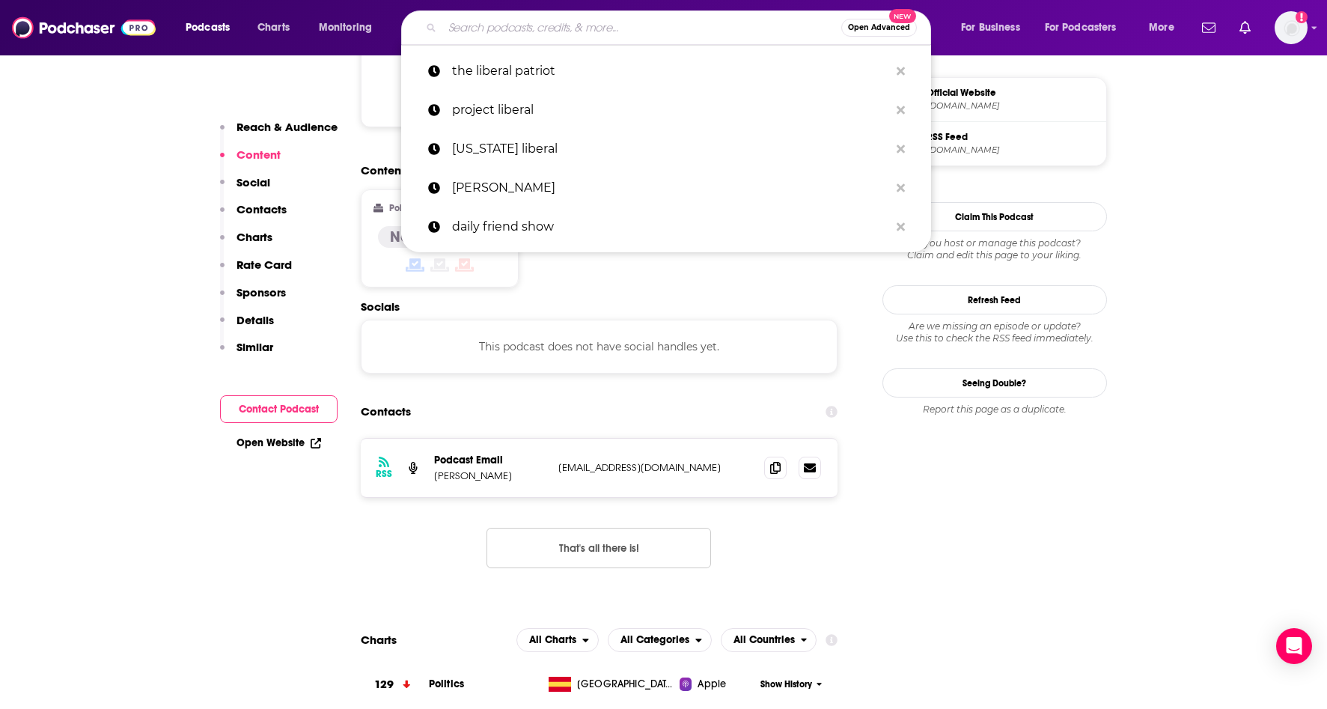
click at [639, 34] on input "Search podcasts, credits, & more..." at bounding box center [641, 28] width 399 height 24
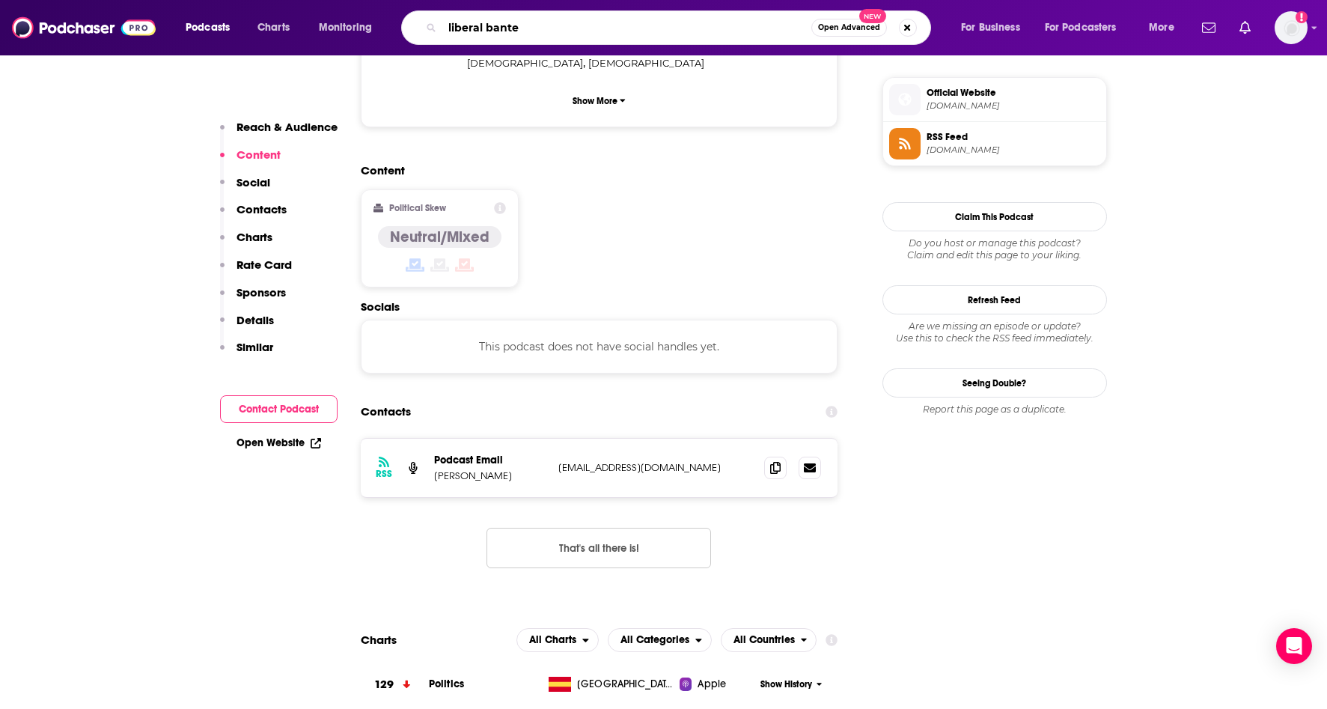
type input "liberal banter"
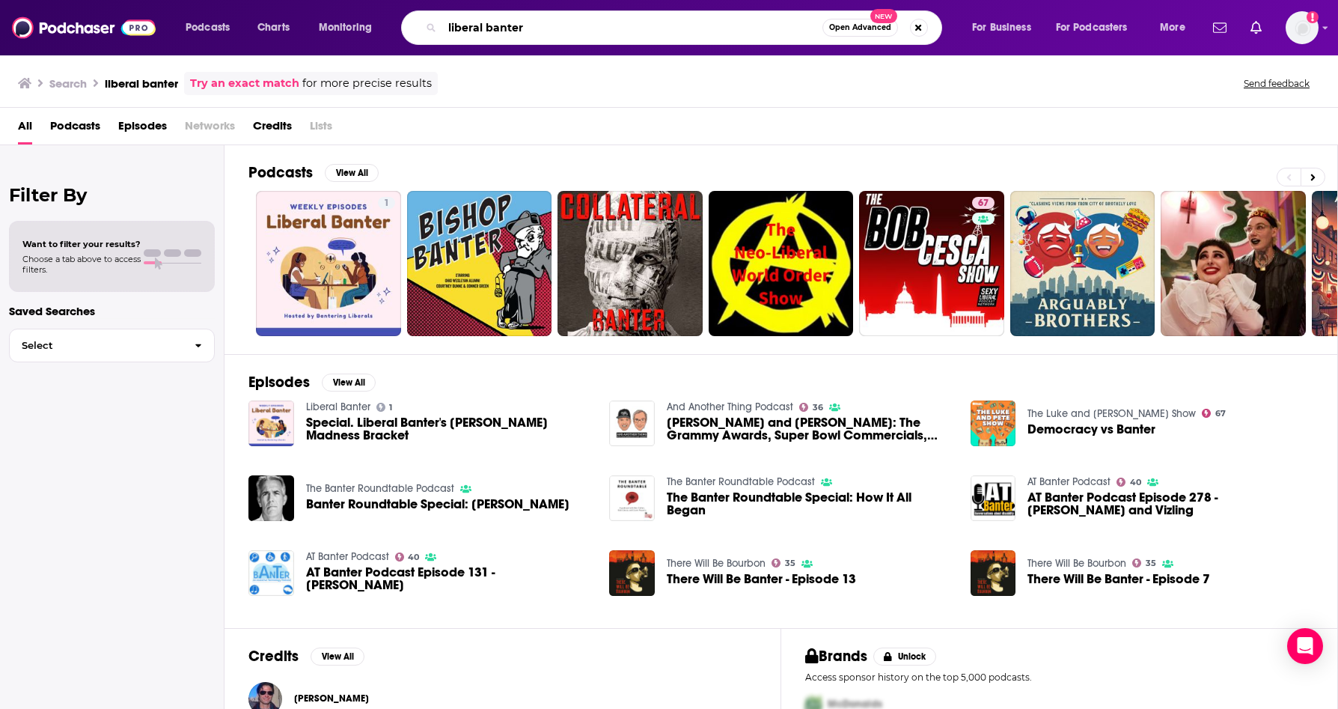
drag, startPoint x: 671, startPoint y: 36, endPoint x: 397, endPoint y: 24, distance: 273.5
click at [397, 24] on div "Podcasts Charts Monitoring liberal banter Open Advanced New For Business For Po…" at bounding box center [687, 27] width 1025 height 34
type input "[PERSON_NAME]"
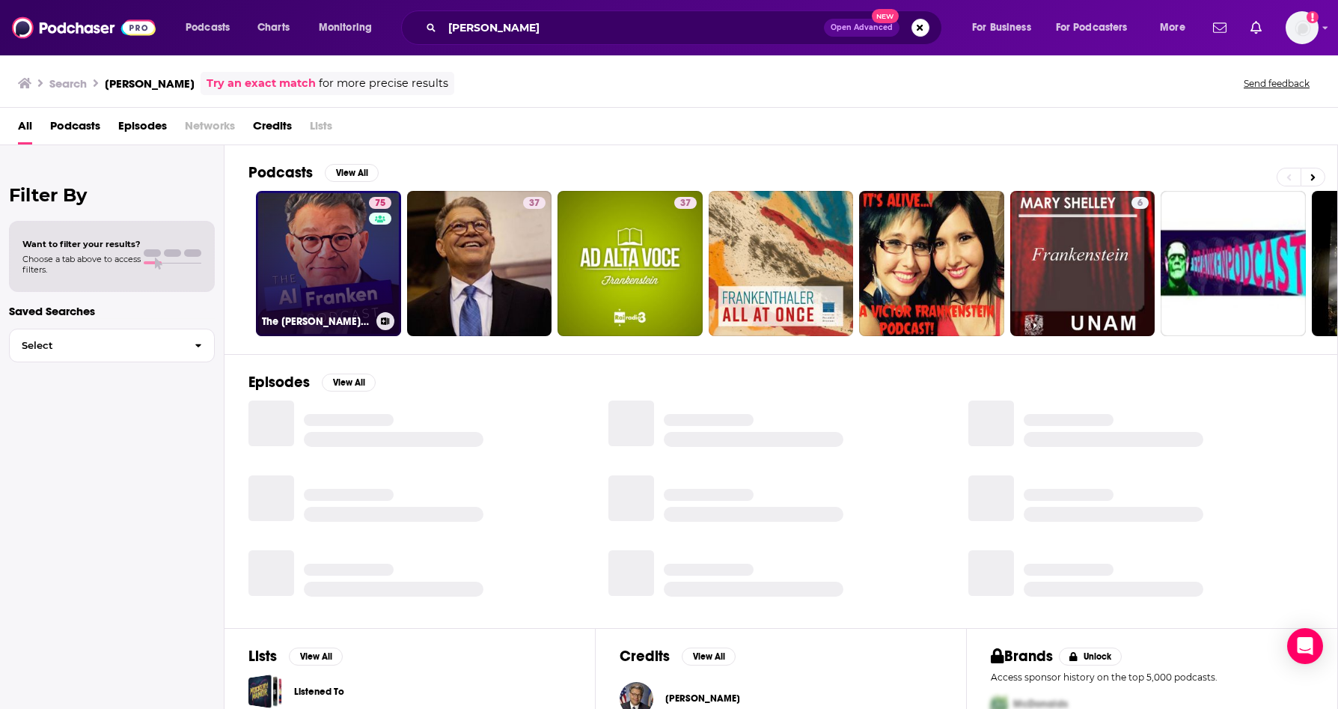
click at [373, 258] on div "75" at bounding box center [382, 254] width 26 height 115
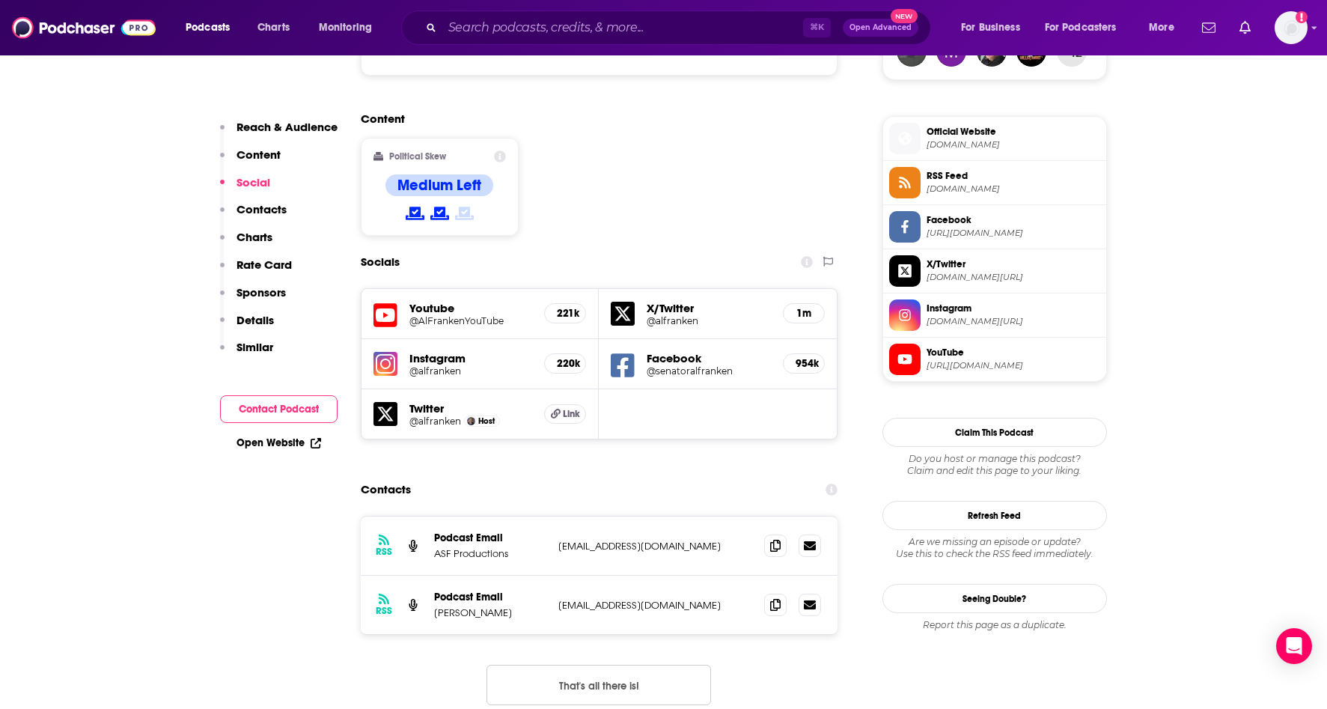
scroll to position [1159, 0]
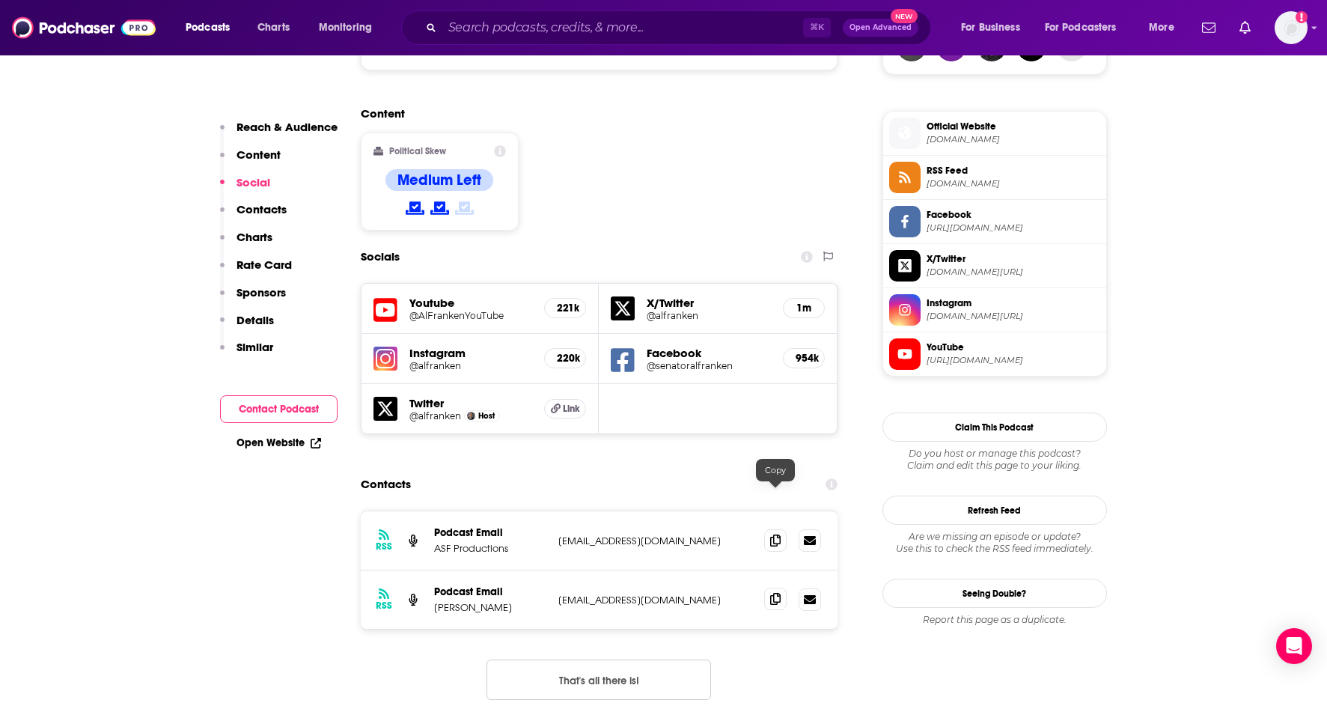
click at [778, 593] on icon at bounding box center [775, 599] width 10 height 12
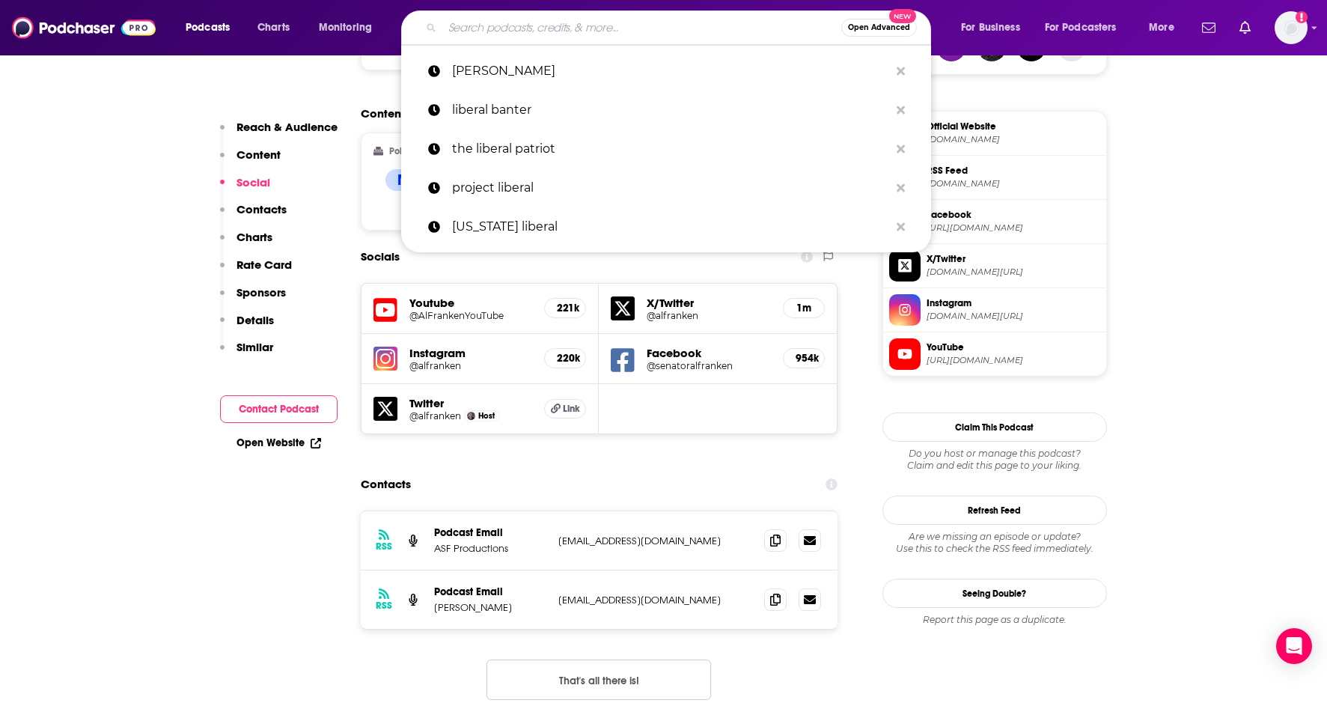
click at [555, 23] on input "Search podcasts, credits, & more..." at bounding box center [641, 28] width 399 height 24
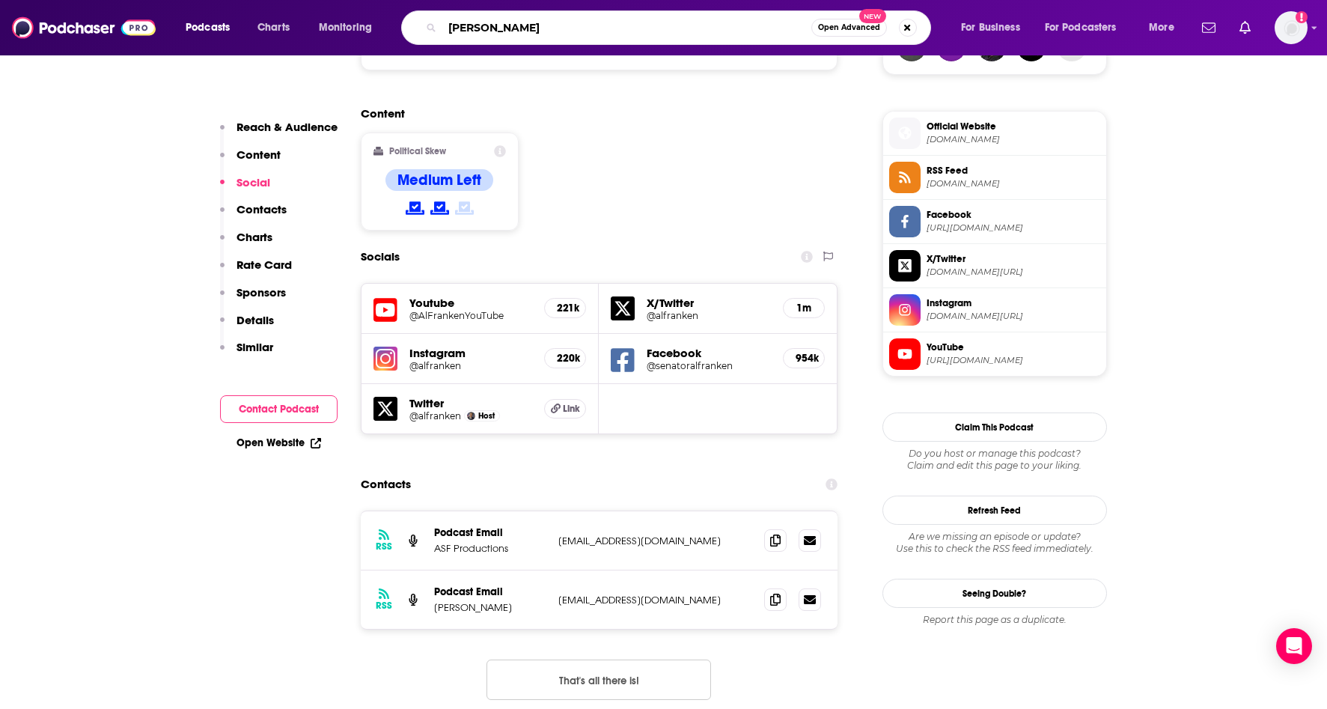
type input "[PERSON_NAME]"
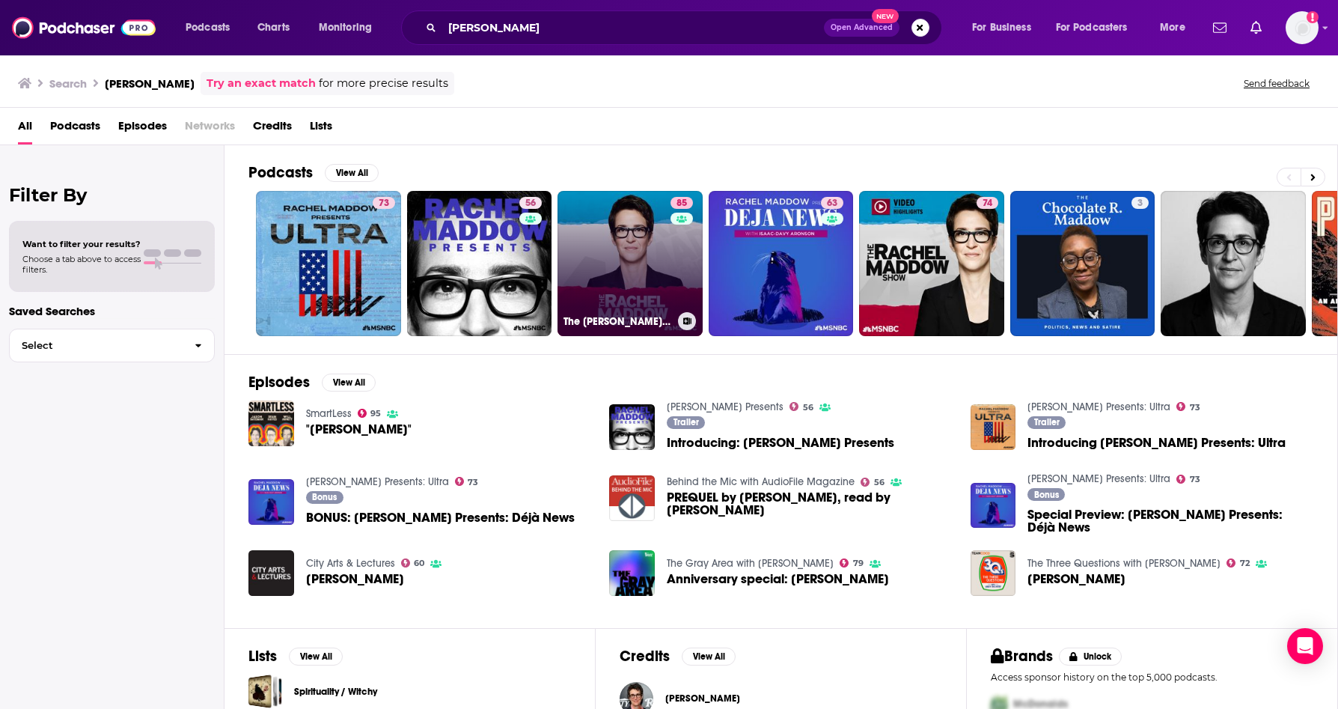
click at [620, 250] on link "85 The [PERSON_NAME] Show" at bounding box center [630, 263] width 145 height 145
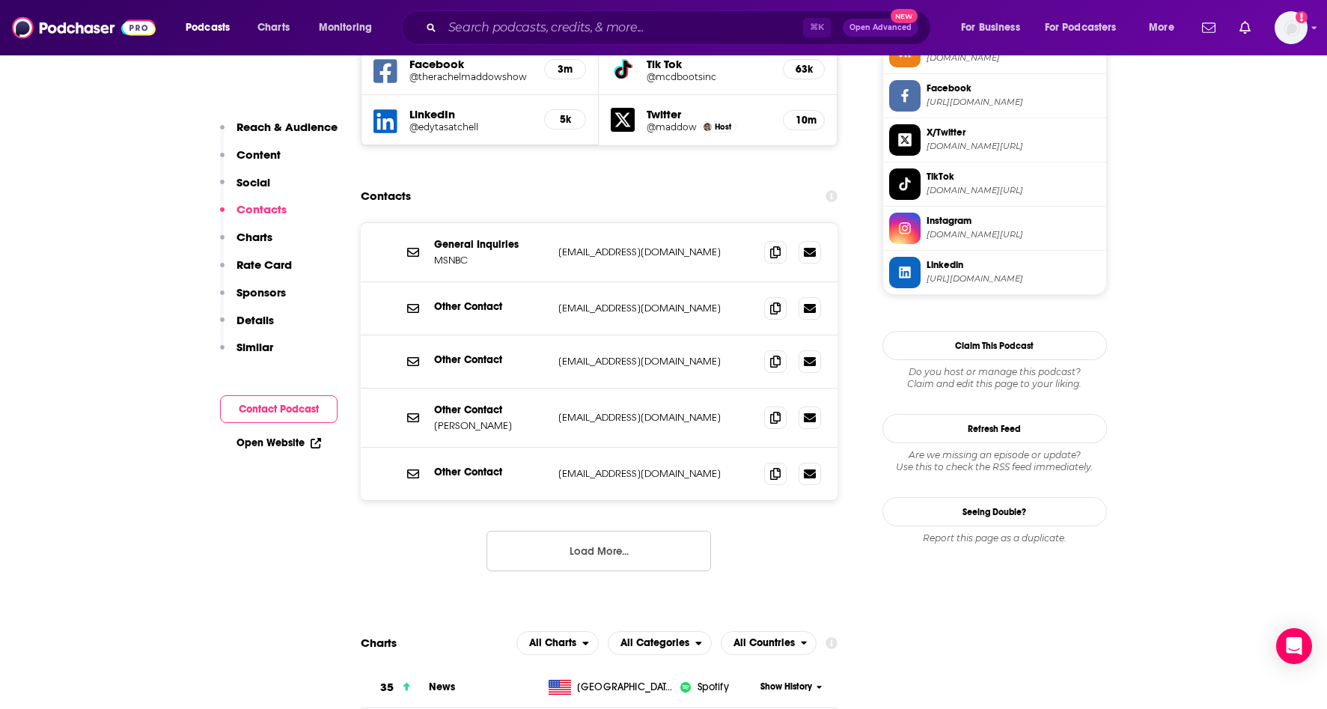
scroll to position [1427, 0]
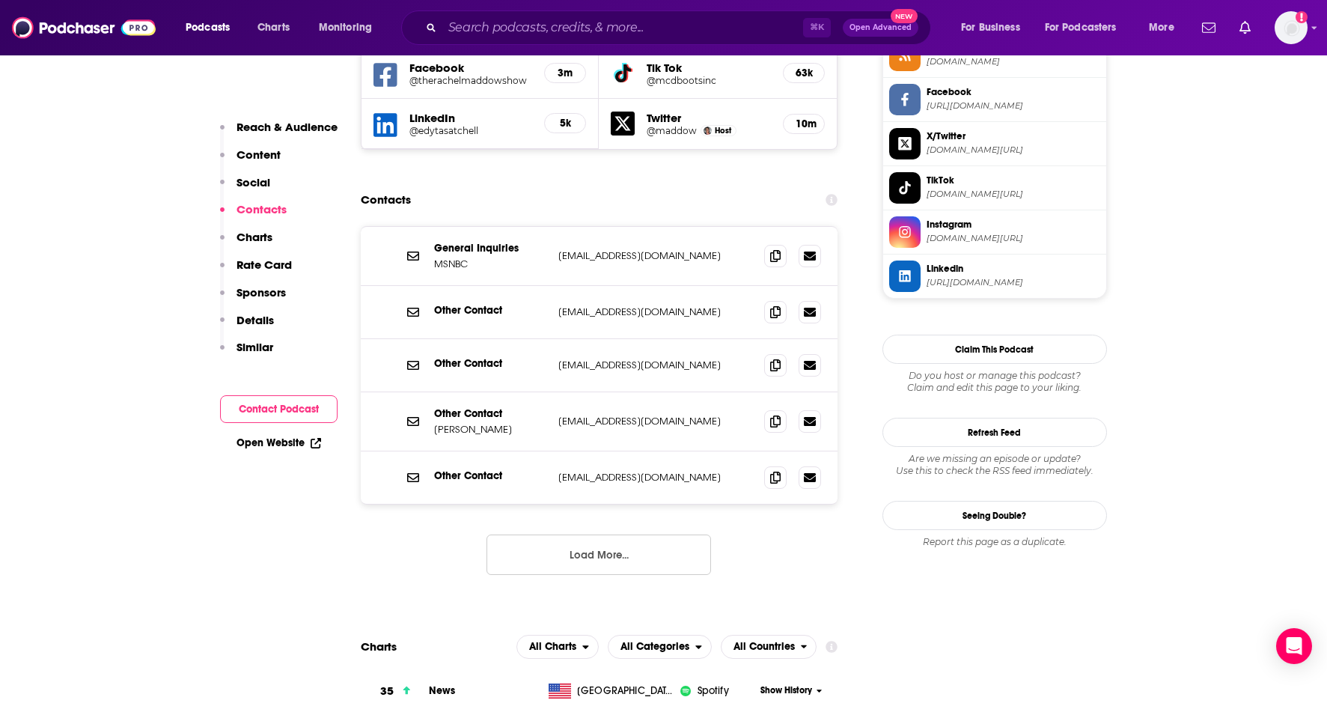
click at [621, 534] on button "Load More..." at bounding box center [599, 554] width 225 height 40
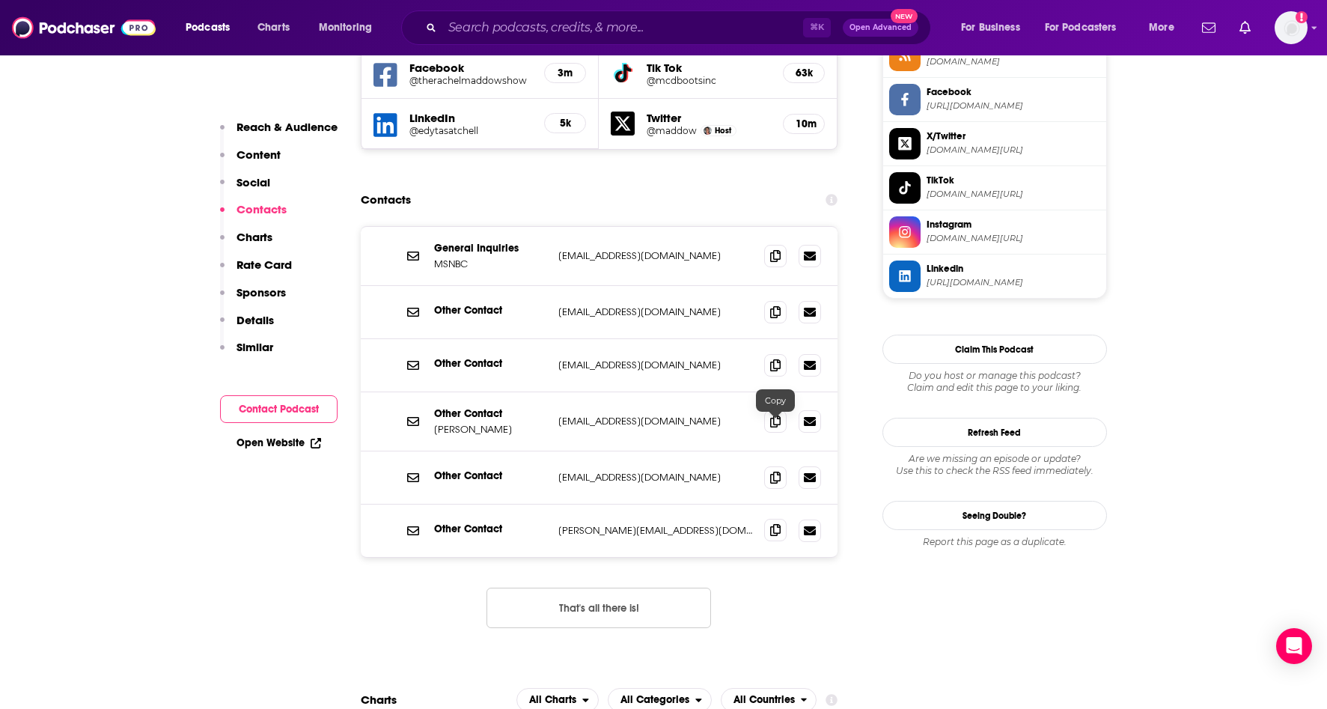
click at [780, 524] on icon at bounding box center [775, 530] width 10 height 12
